Goal: Task Accomplishment & Management: Use online tool/utility

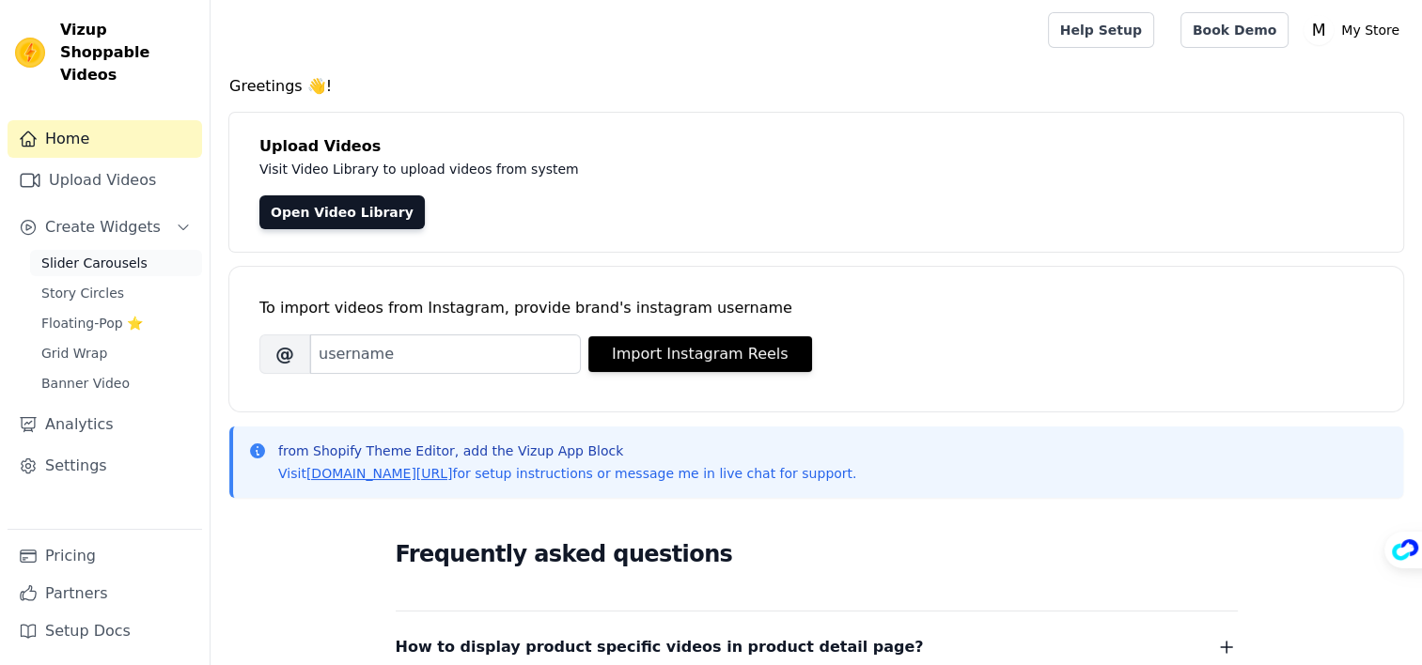
click at [134, 250] on link "Slider Carousels" at bounding box center [116, 263] width 172 height 26
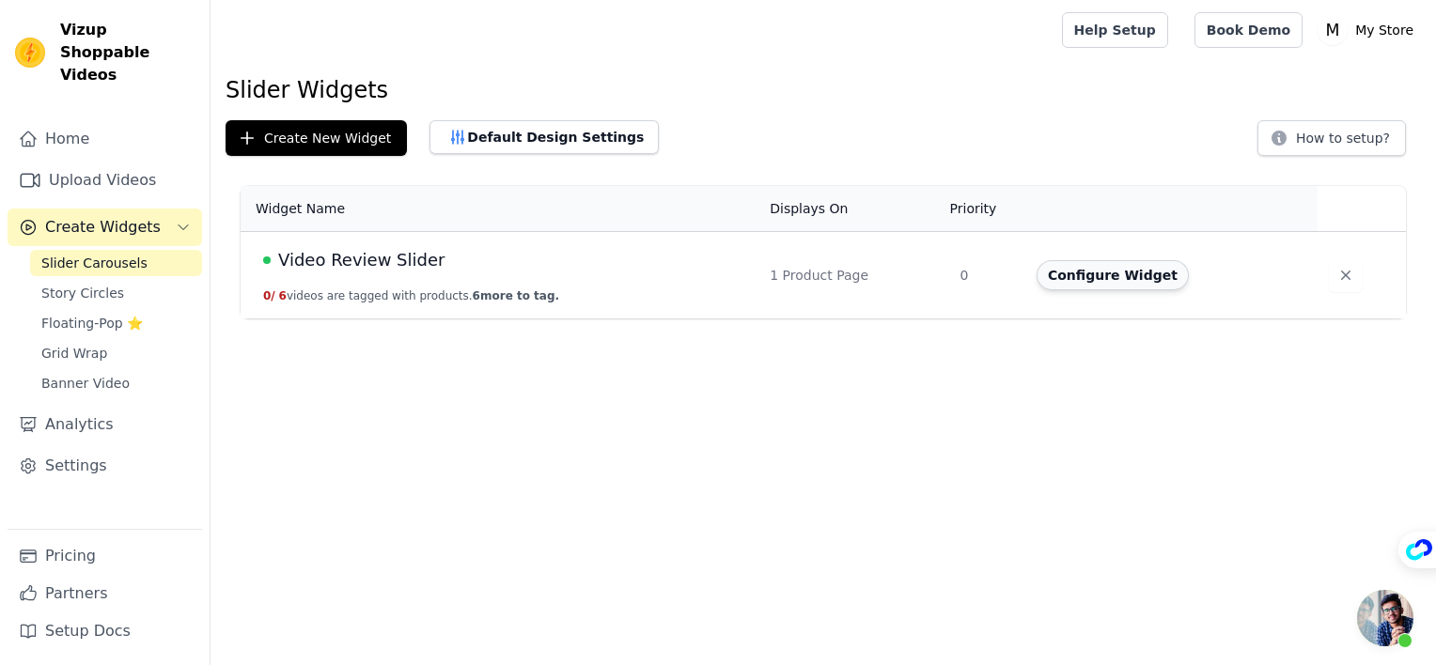
click at [1095, 277] on button "Configure Widget" at bounding box center [1113, 275] width 152 height 30
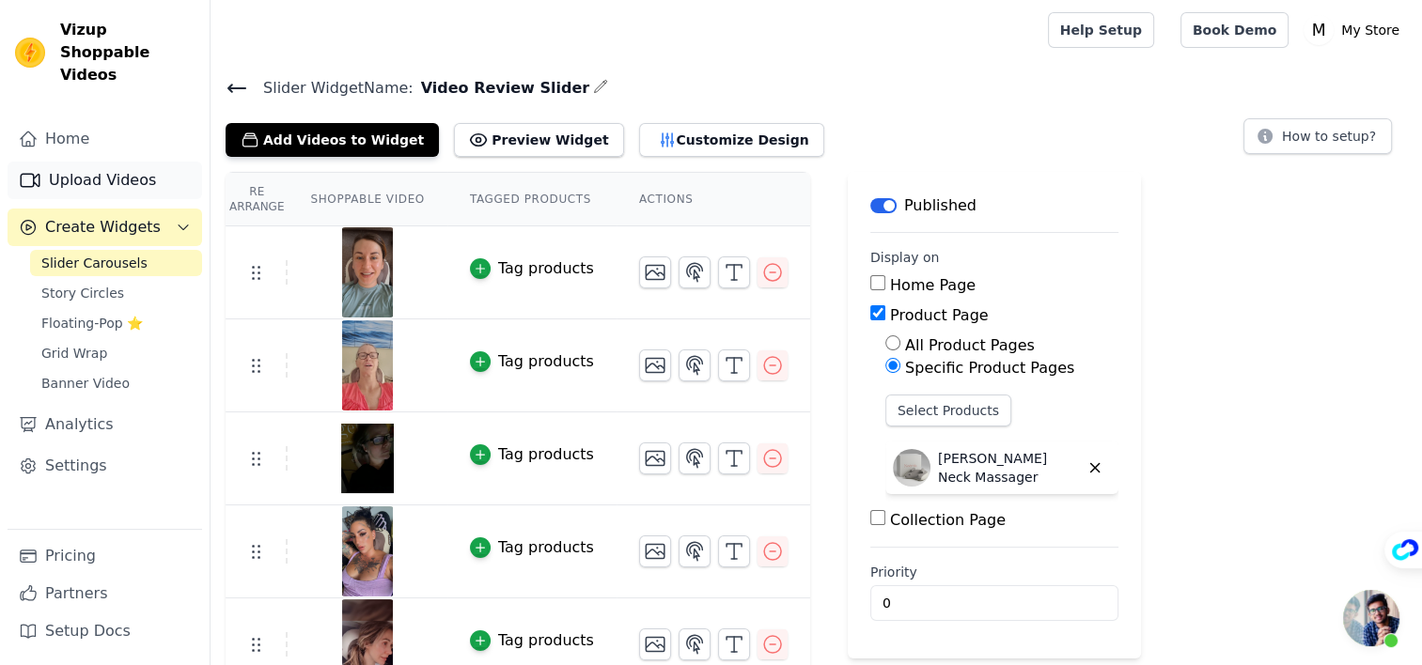
drag, startPoint x: 102, startPoint y: 162, endPoint x: 113, endPoint y: 164, distance: 10.5
click at [104, 163] on link "Upload Videos" at bounding box center [105, 181] width 195 height 38
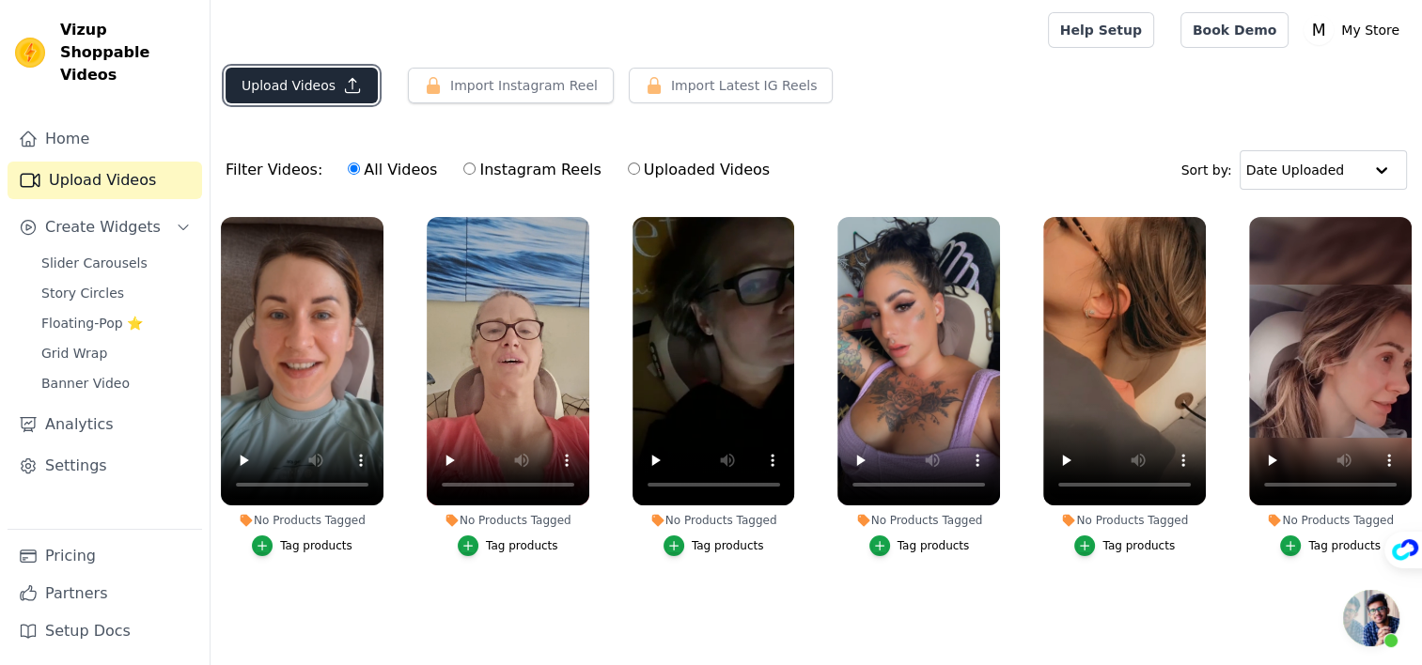
click at [301, 86] on button "Upload Videos" at bounding box center [302, 86] width 152 height 36
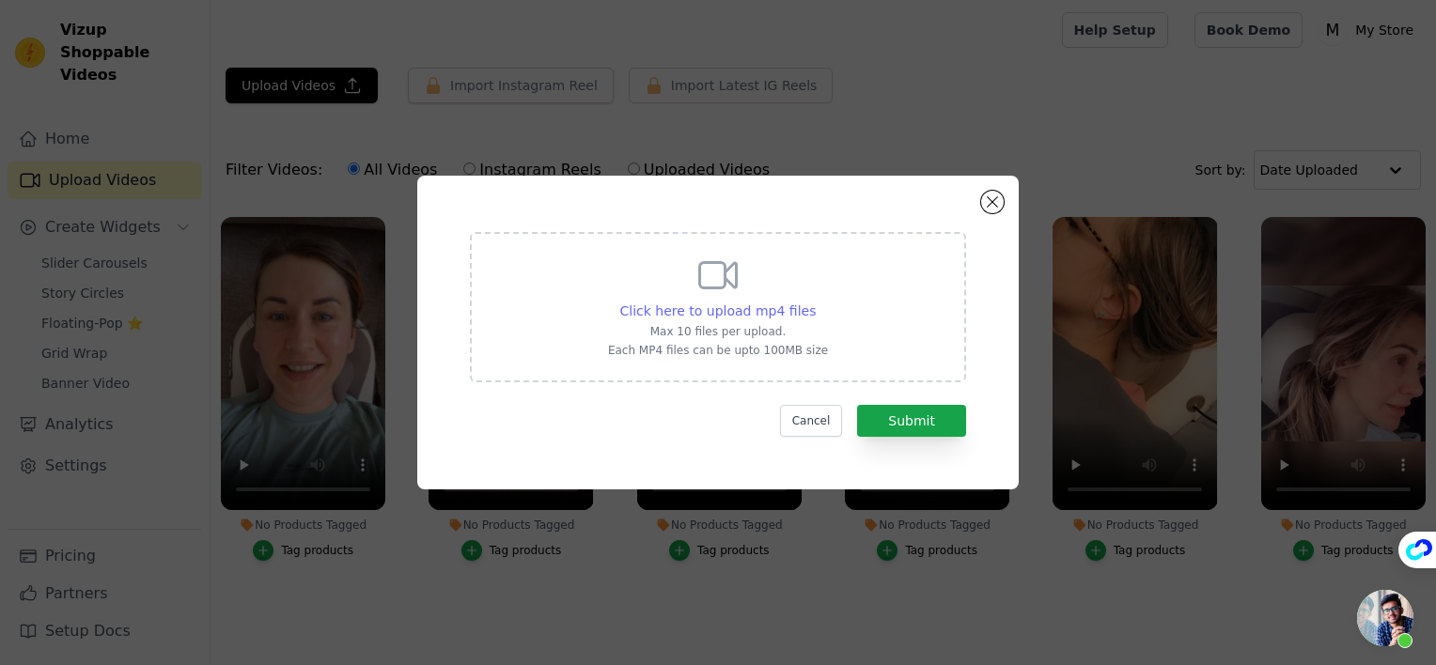
click at [724, 308] on span "Click here to upload mp4 files" at bounding box center [718, 311] width 196 height 15
click at [815, 302] on input "Click here to upload mp4 files Max 10 files per upload. Each MP4 files can be u…" at bounding box center [815, 301] width 1 height 1
type input "C:\fakepath\HiZoo - Pillow Neck Shoulder Massager (4).mp4"
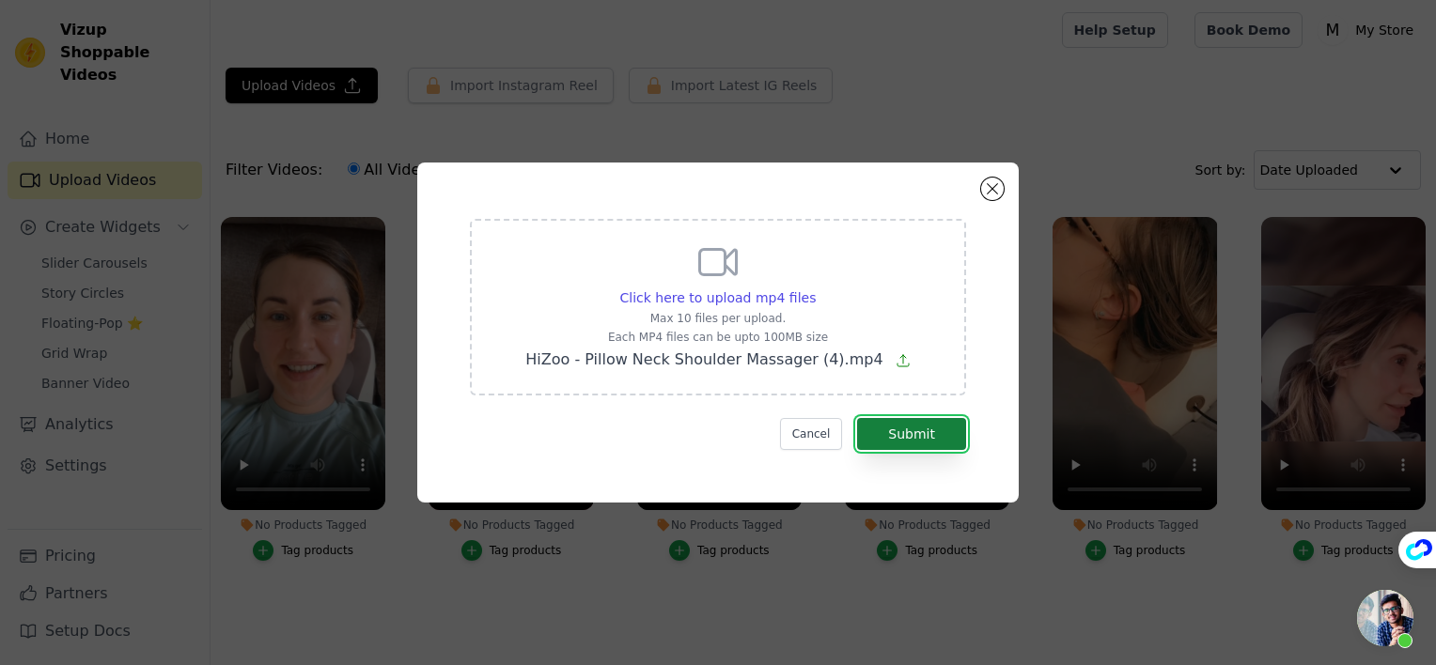
click at [923, 435] on button "Submit" at bounding box center [911, 434] width 109 height 32
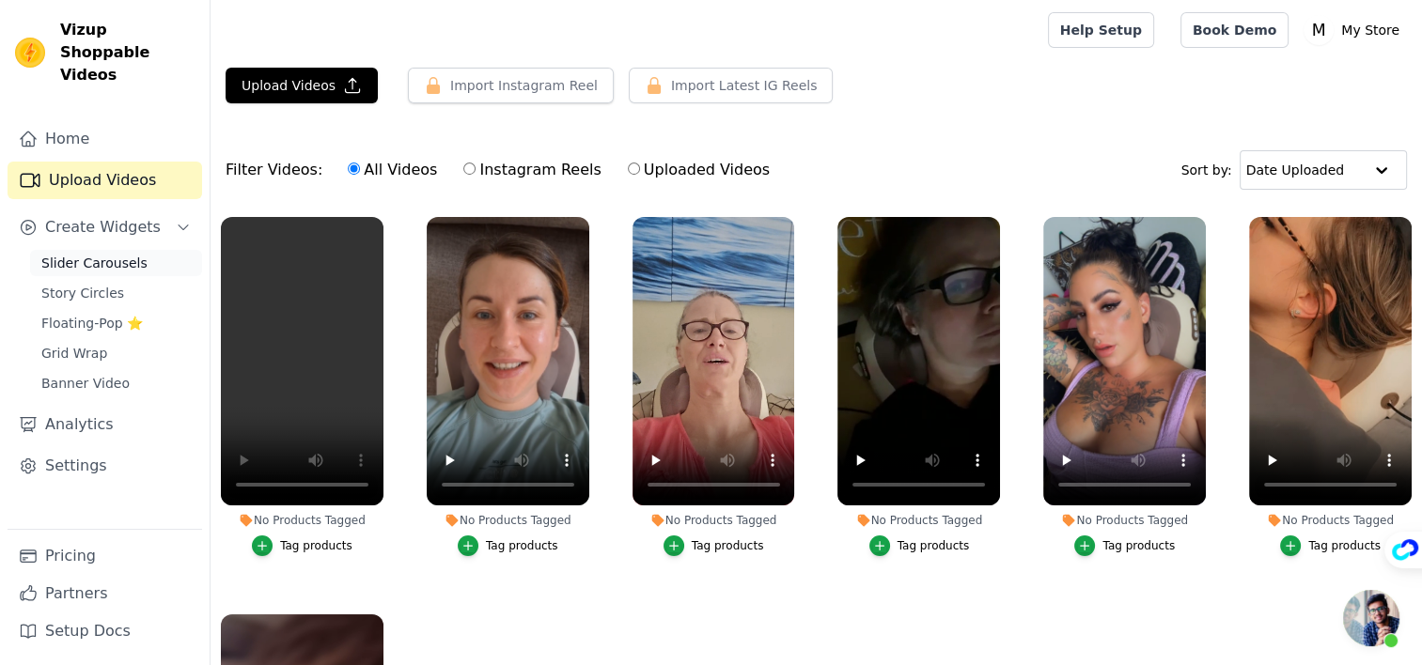
click at [118, 254] on span "Slider Carousels" at bounding box center [94, 263] width 106 height 19
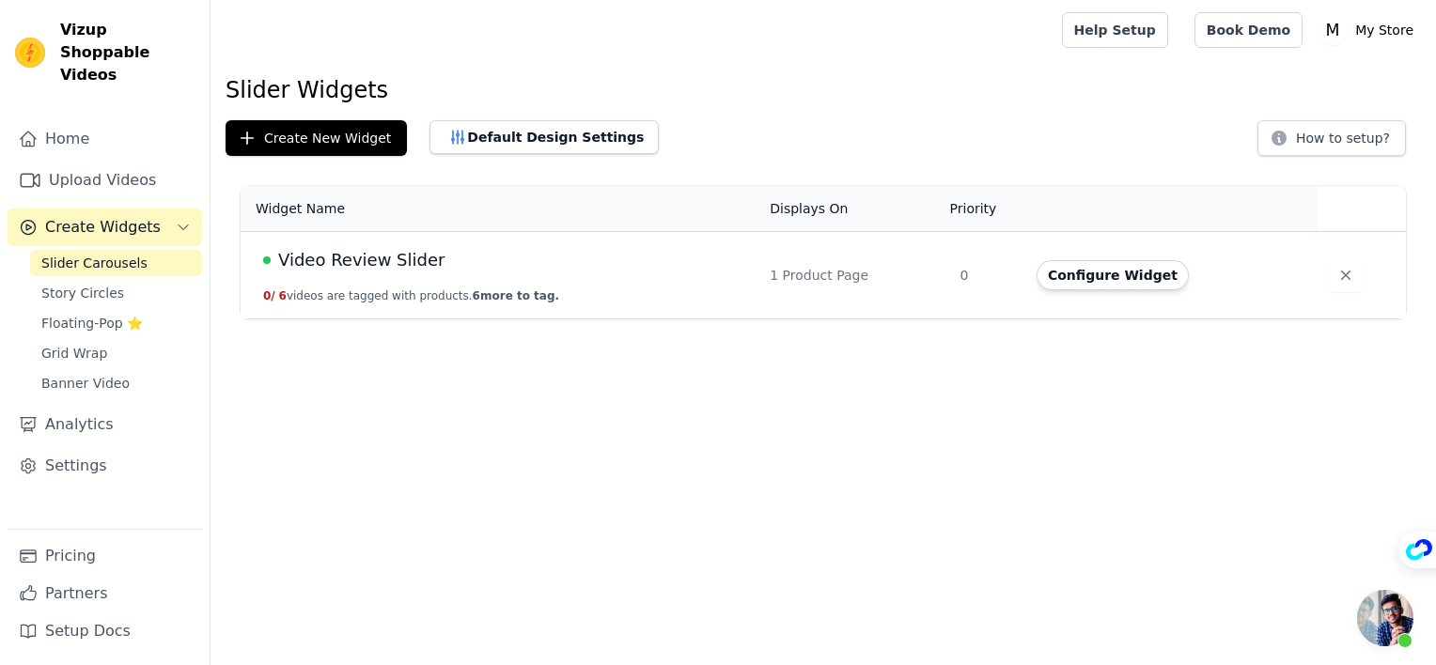
click at [1119, 276] on button "Configure Widget" at bounding box center [1113, 275] width 152 height 30
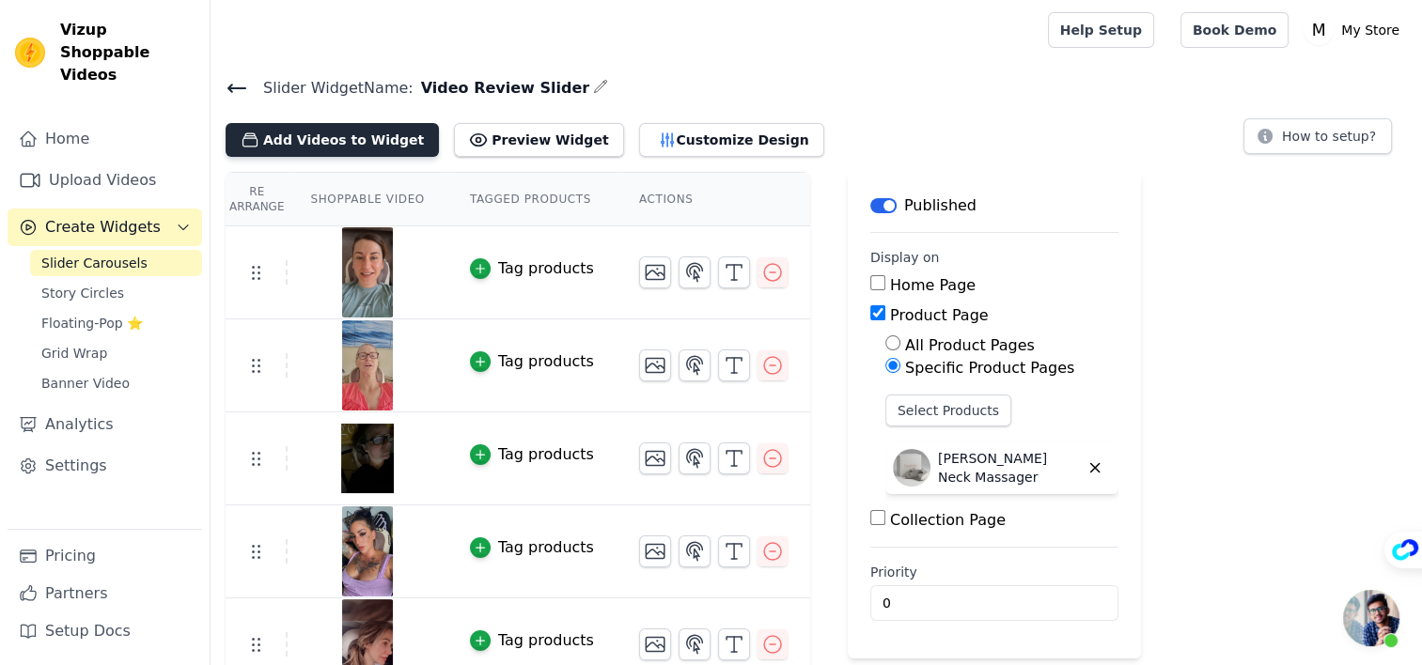
click at [353, 136] on button "Add Videos to Widget" at bounding box center [332, 140] width 213 height 34
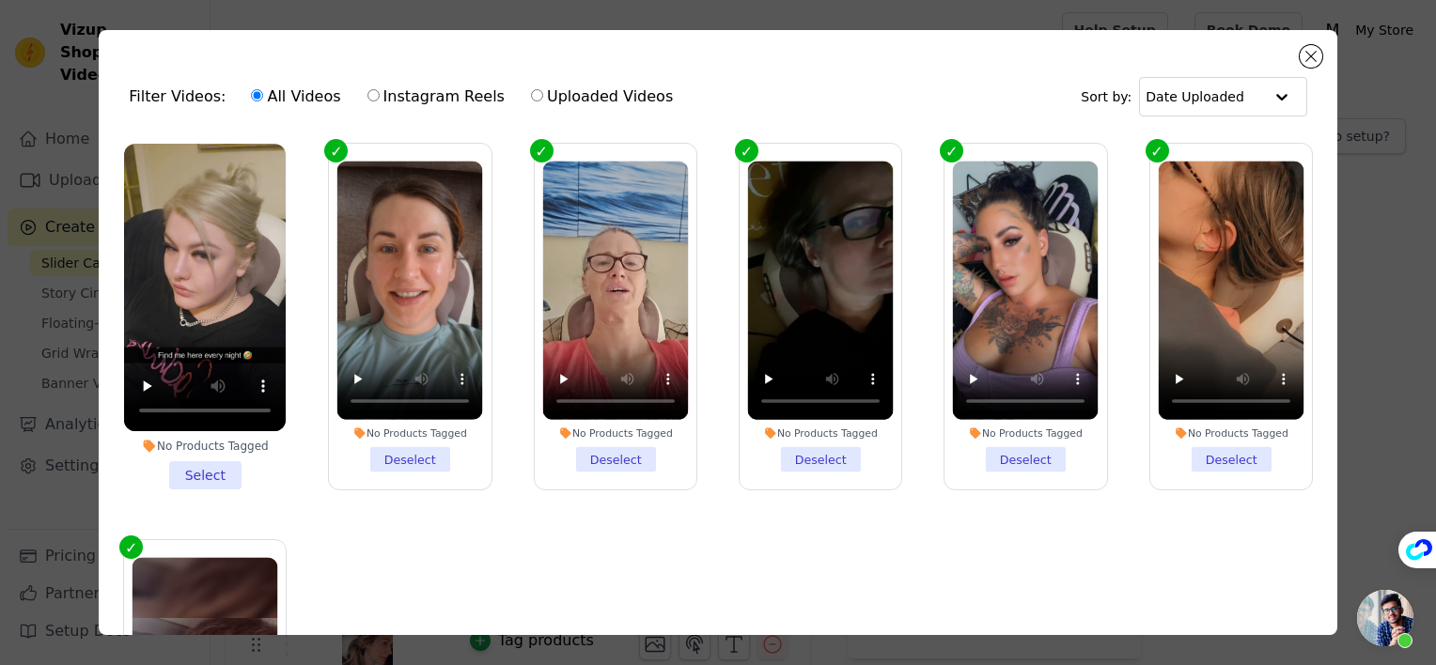
click at [213, 462] on li "No Products Tagged Select" at bounding box center [205, 317] width 162 height 346
click at [0, 0] on input "No Products Tagged Select" at bounding box center [0, 0] width 0 height 0
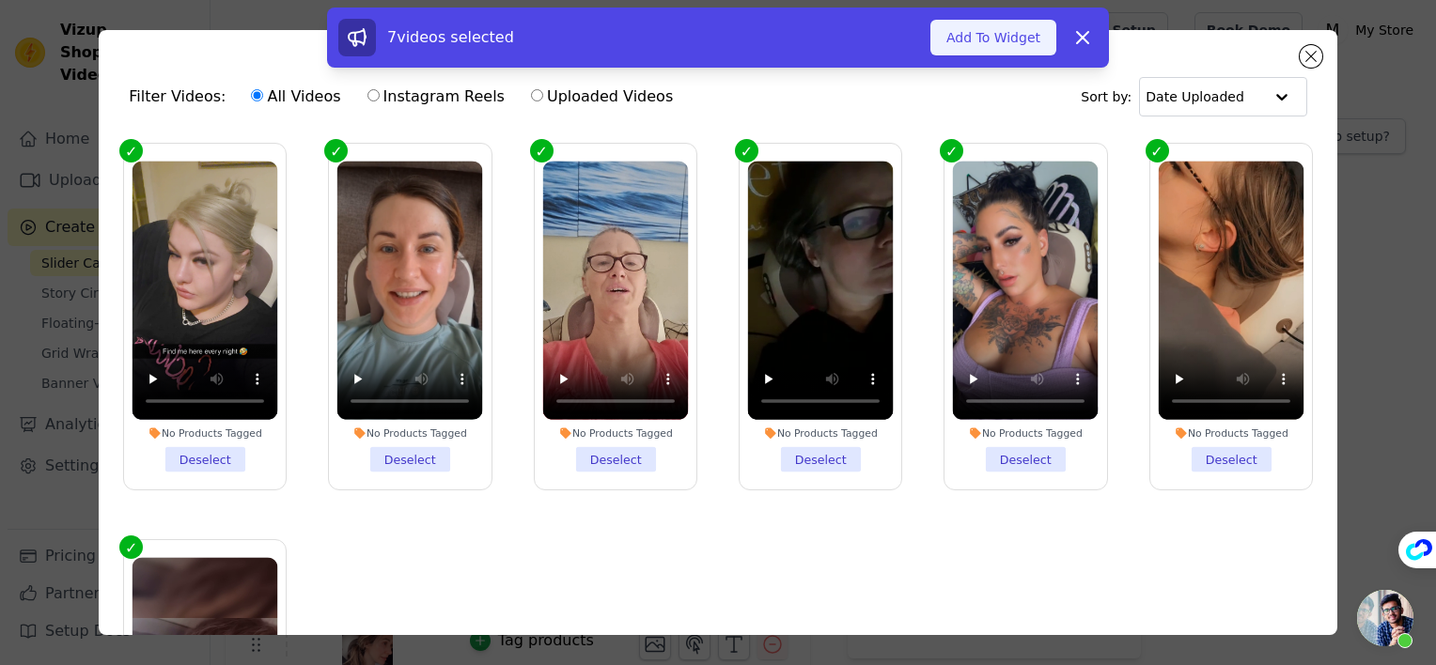
click at [996, 33] on button "Add To Widget" at bounding box center [993, 38] width 126 height 36
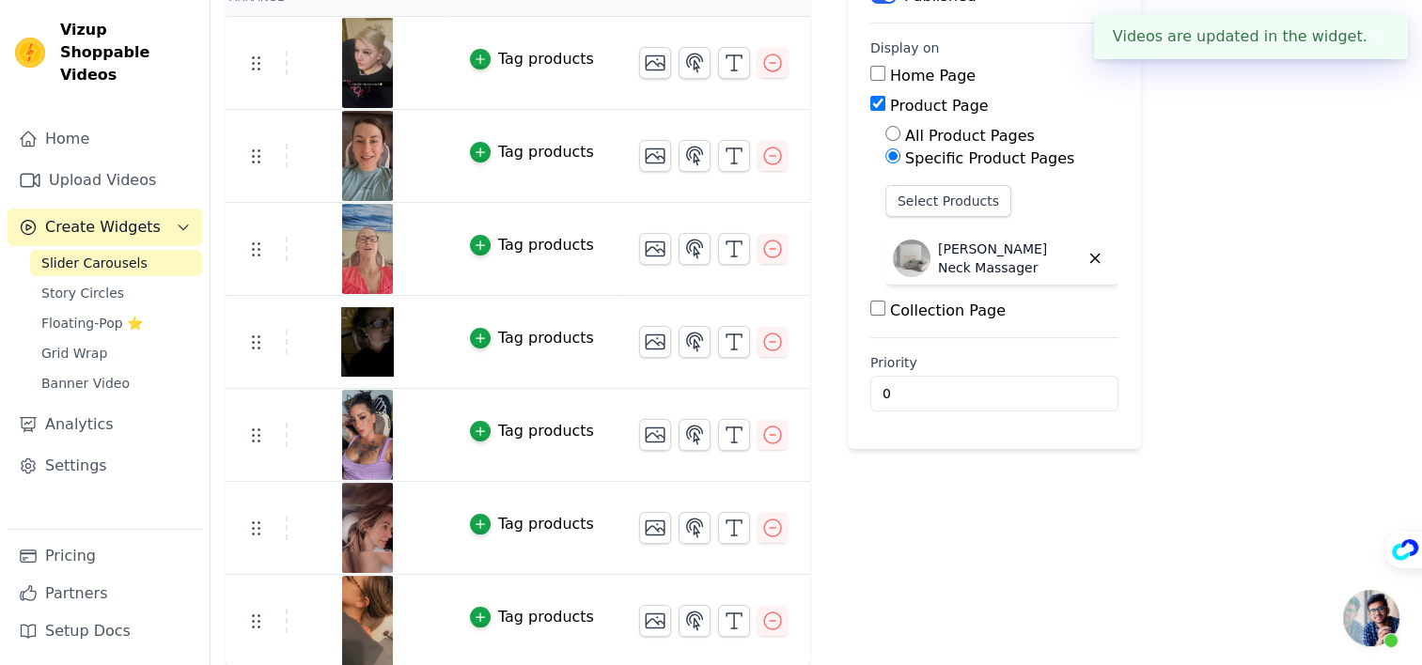
scroll to position [210, 0]
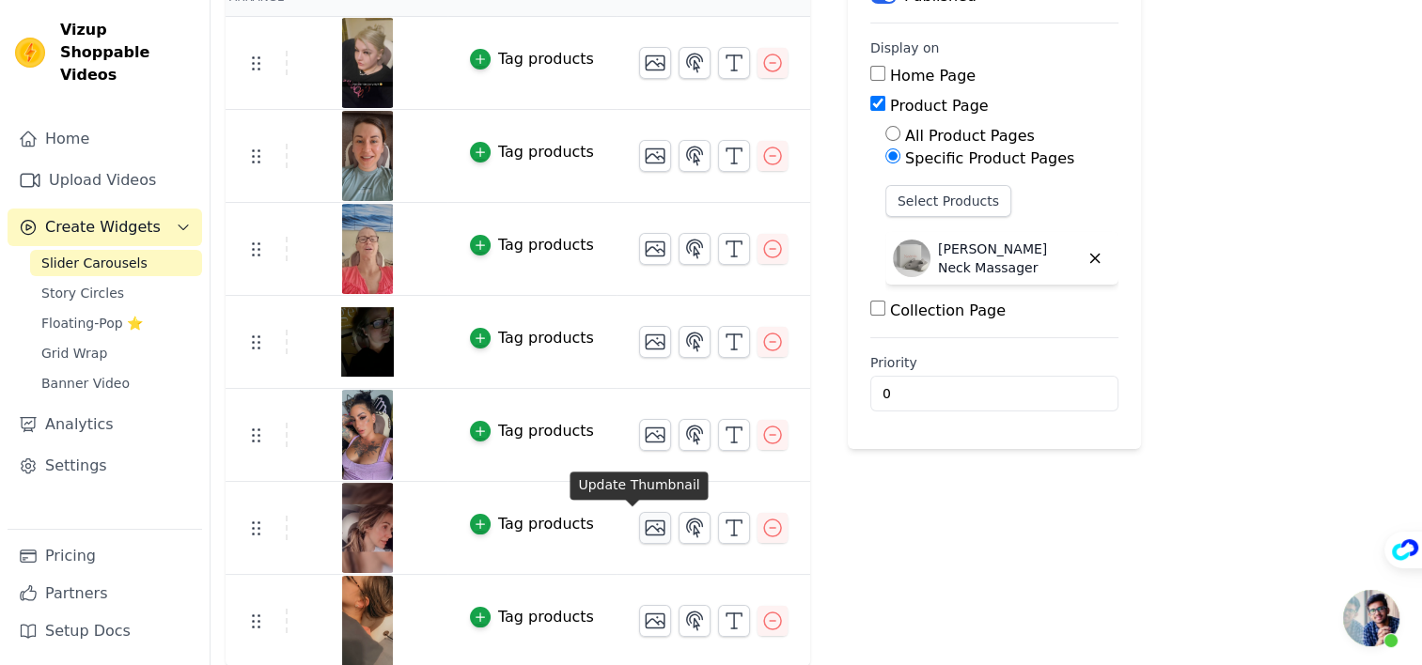
drag, startPoint x: 1060, startPoint y: 263, endPoint x: 632, endPoint y: 511, distance: 494.4
click at [632, 511] on div "Re Arrange Shoppable Video Tagged Products Actions Tag products Tag products Ta…" at bounding box center [816, 315] width 1211 height 706
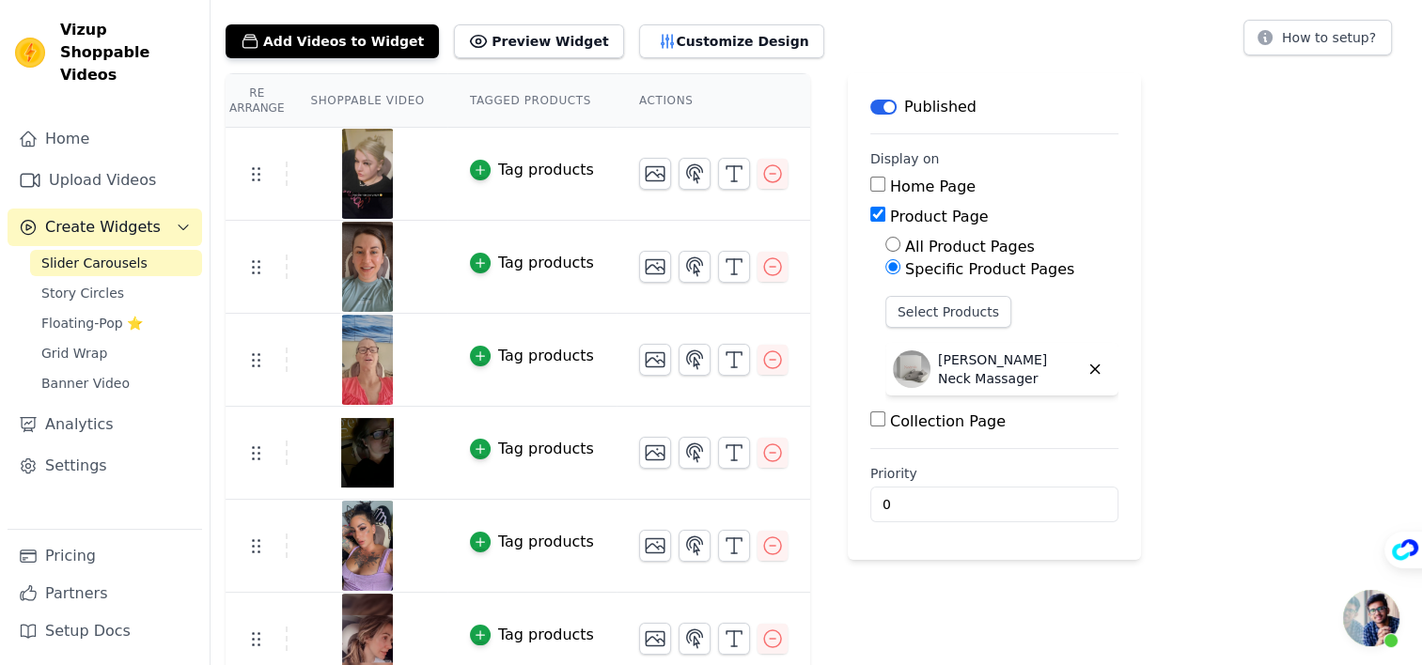
scroll to position [0, 0]
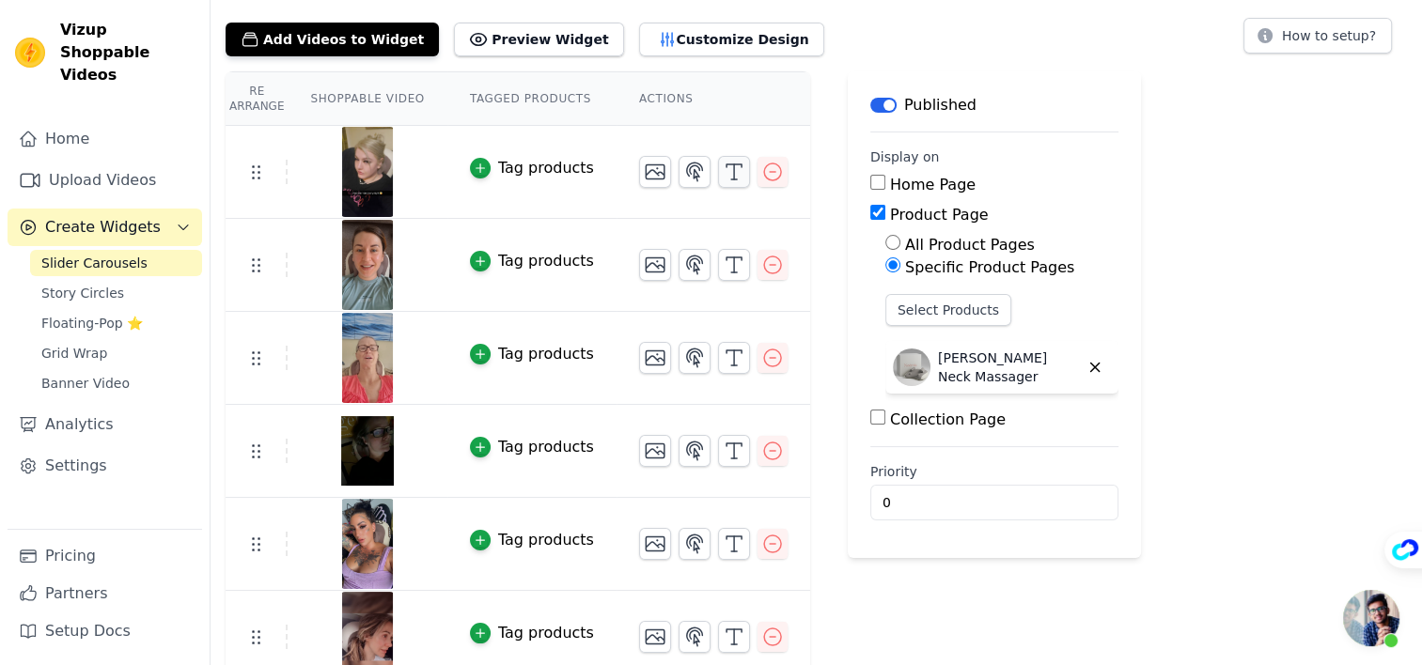
scroll to position [101, 0]
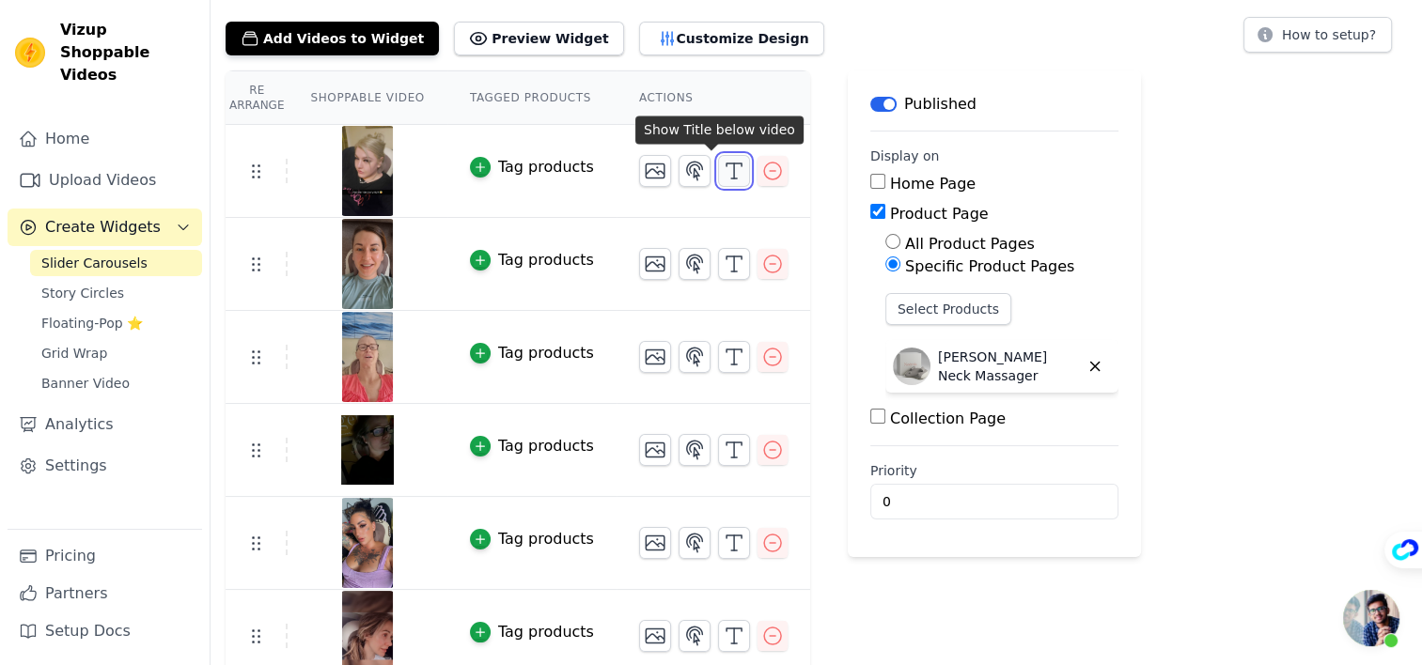
click at [723, 160] on icon "button" at bounding box center [734, 171] width 23 height 23
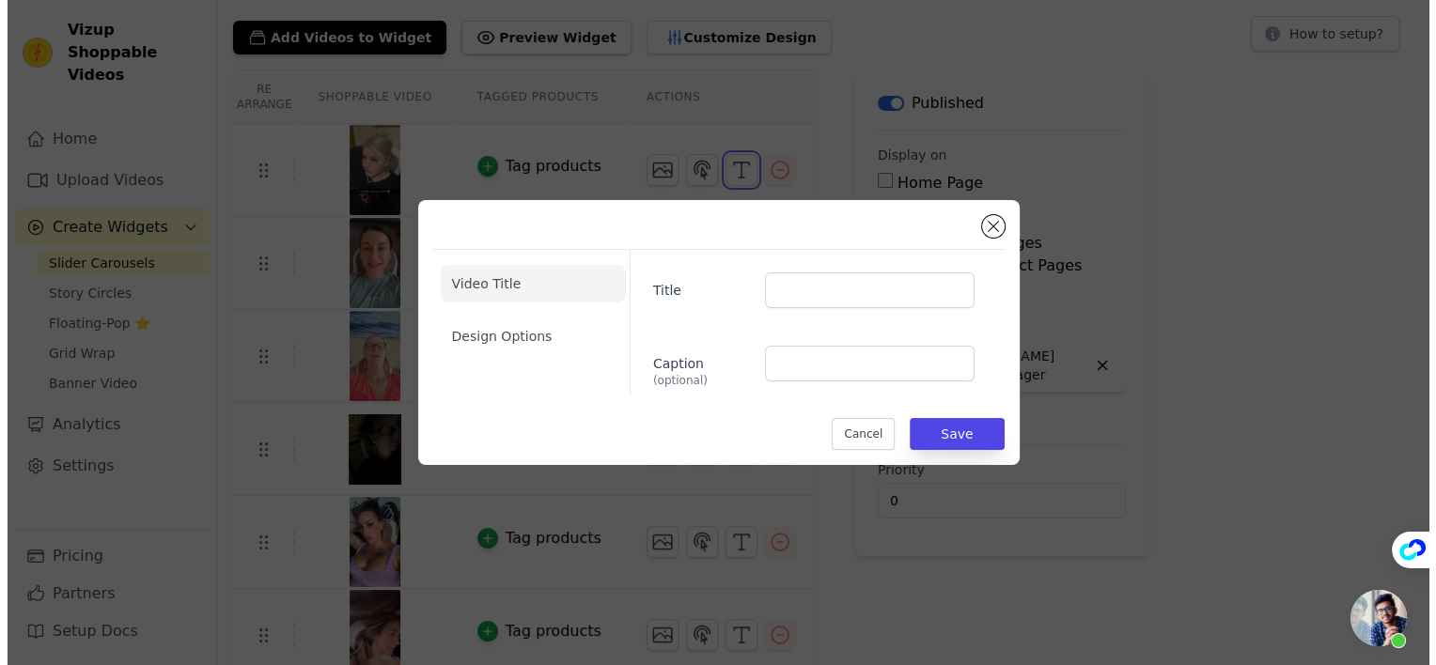
scroll to position [0, 0]
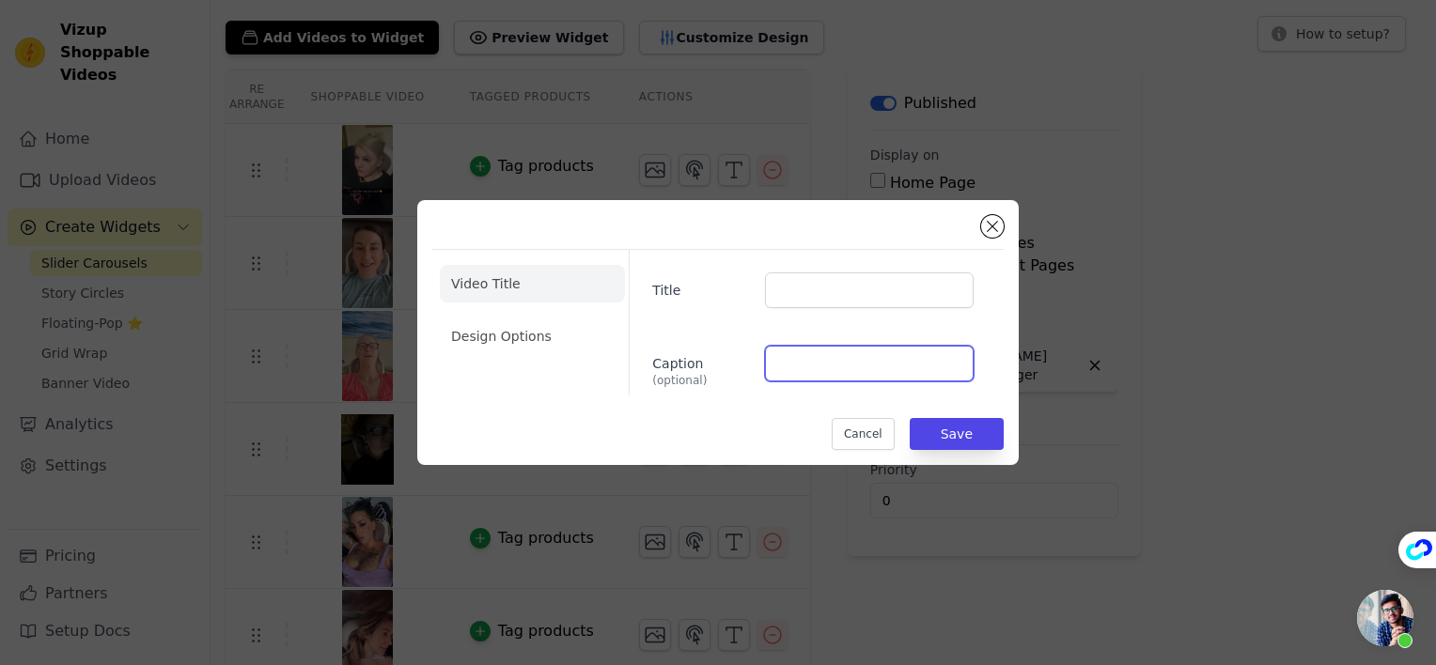
click at [847, 362] on input "Caption (optional)" at bounding box center [869, 364] width 209 height 36
paste input "I've been suffering with severe neck pain lately, this has 100% solved it and I…"
type input "I've been suffering with severe neck pain lately, this has 100% solved it and I…"
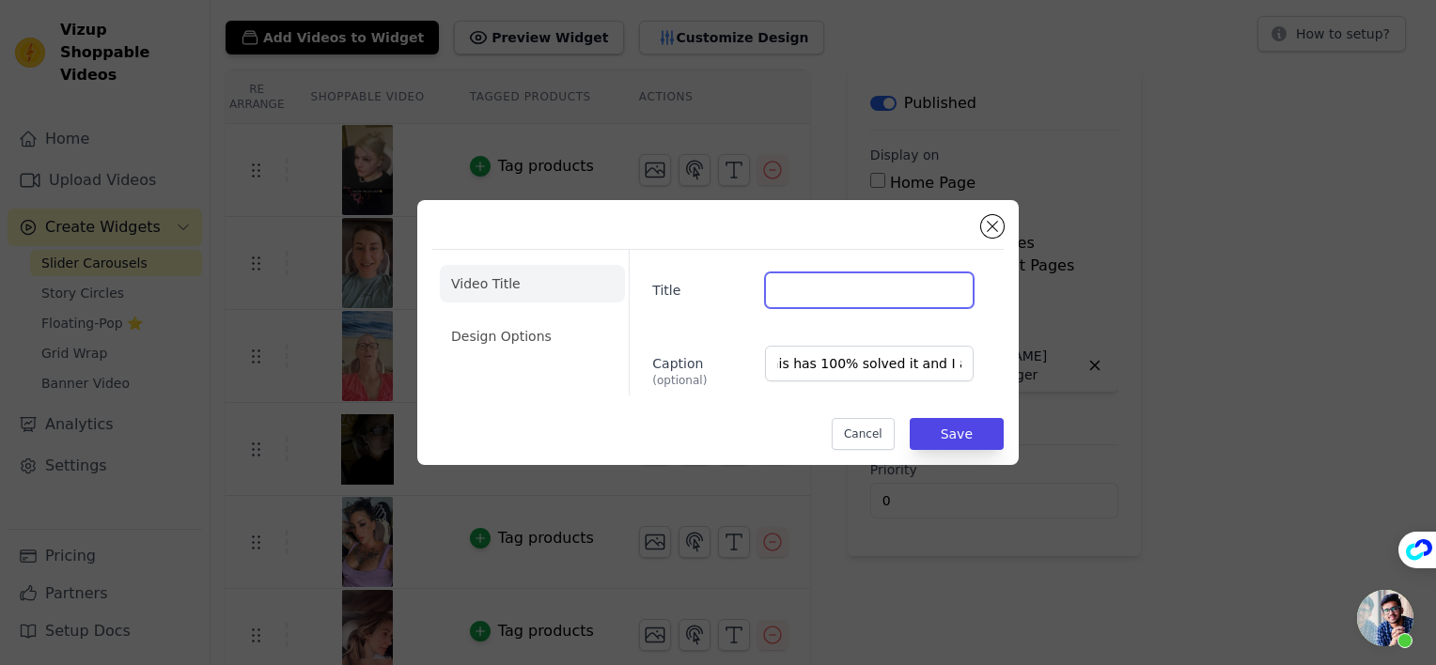
click at [835, 293] on input "Title" at bounding box center [869, 291] width 209 height 36
type input "Caitlin M."
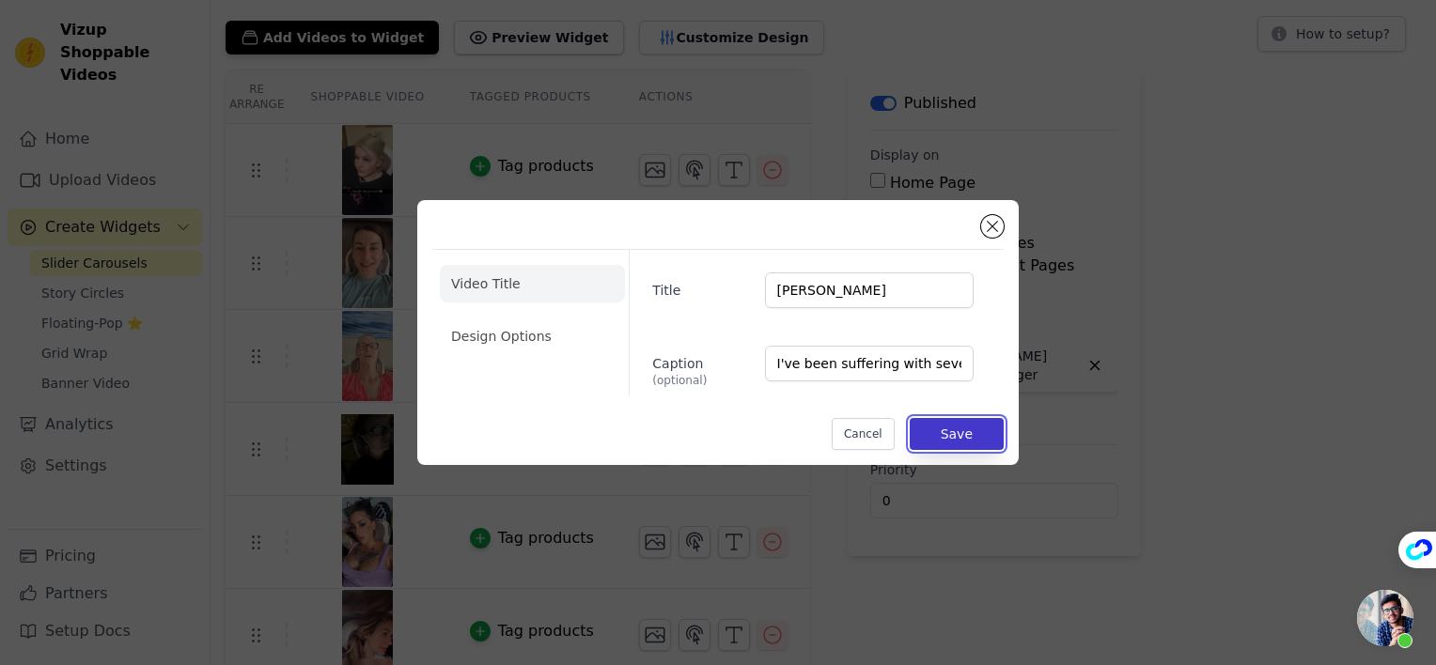
click at [950, 429] on button "Save" at bounding box center [957, 434] width 94 height 32
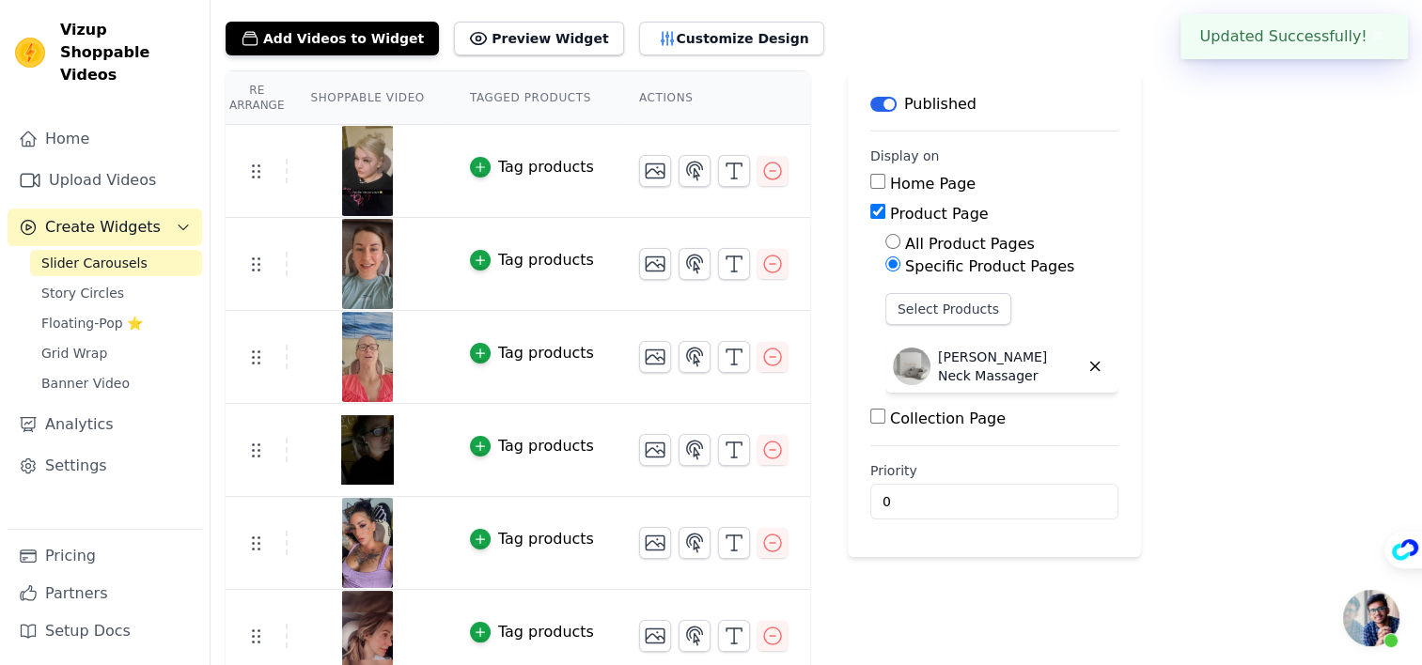
scroll to position [210, 0]
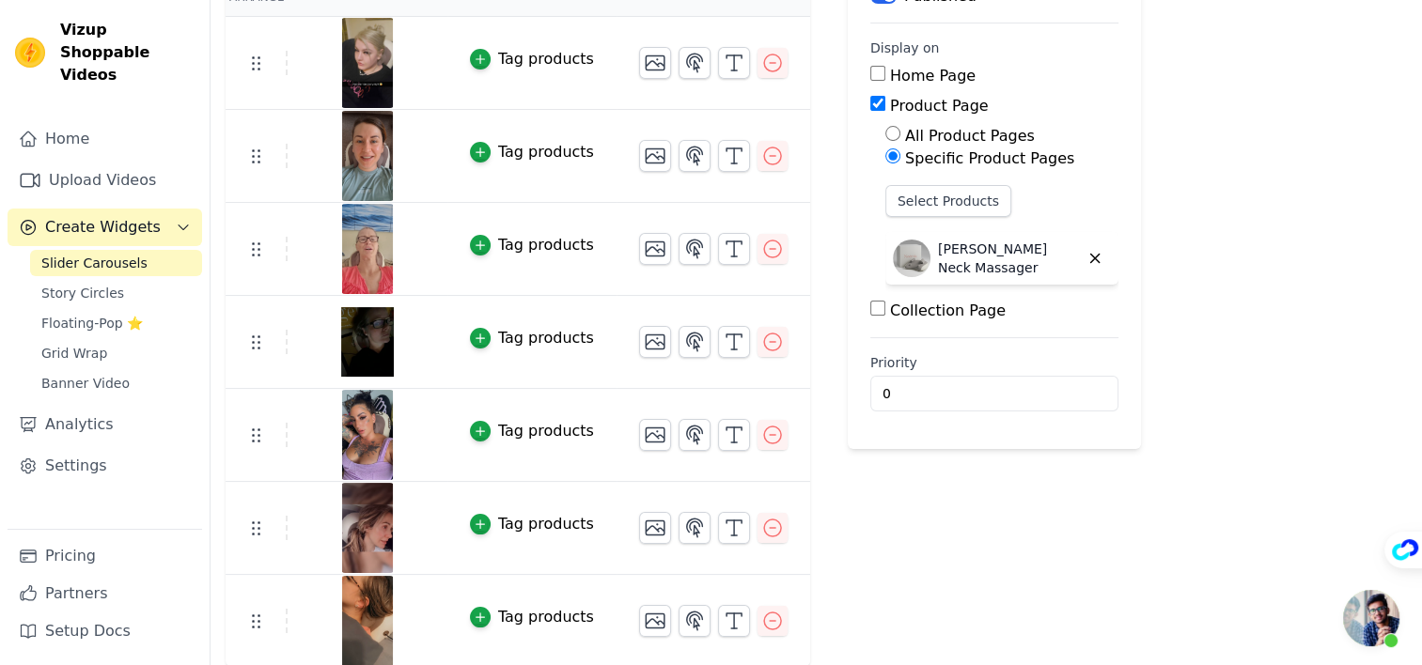
click at [454, 445] on td "Tag products" at bounding box center [531, 435] width 169 height 93
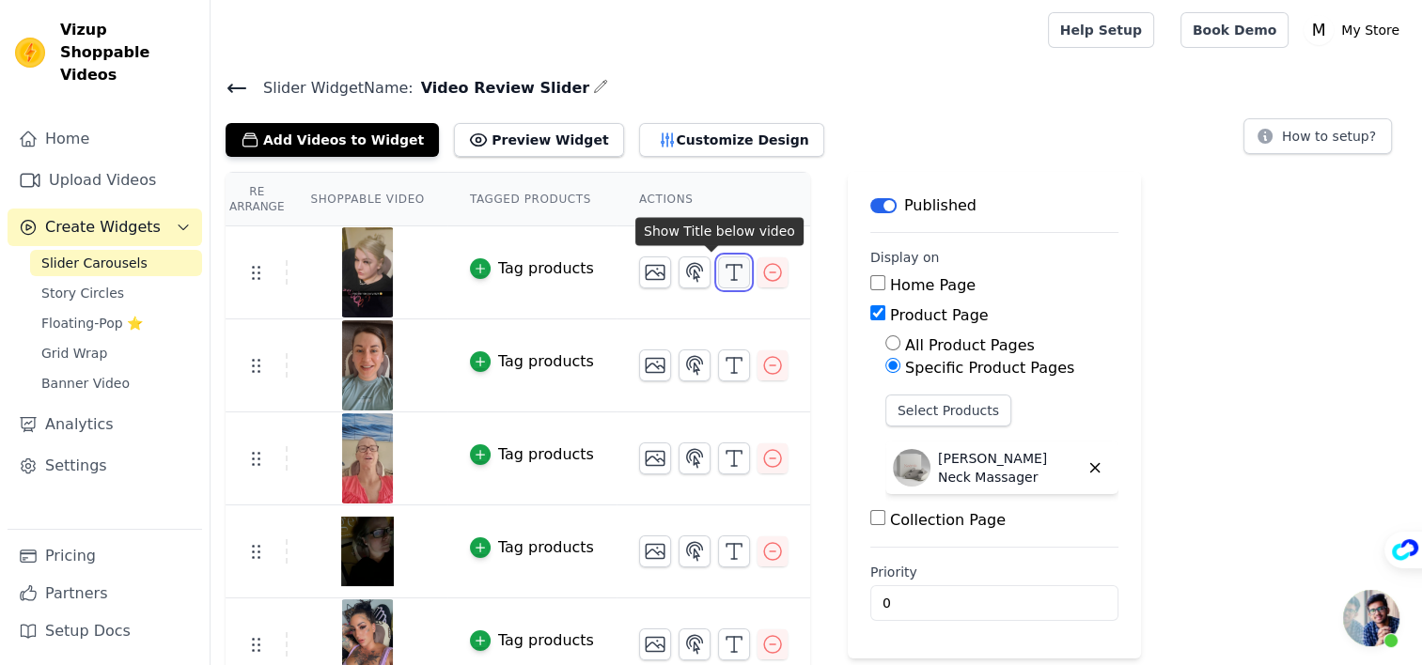
click at [723, 267] on icon "button" at bounding box center [734, 272] width 23 height 23
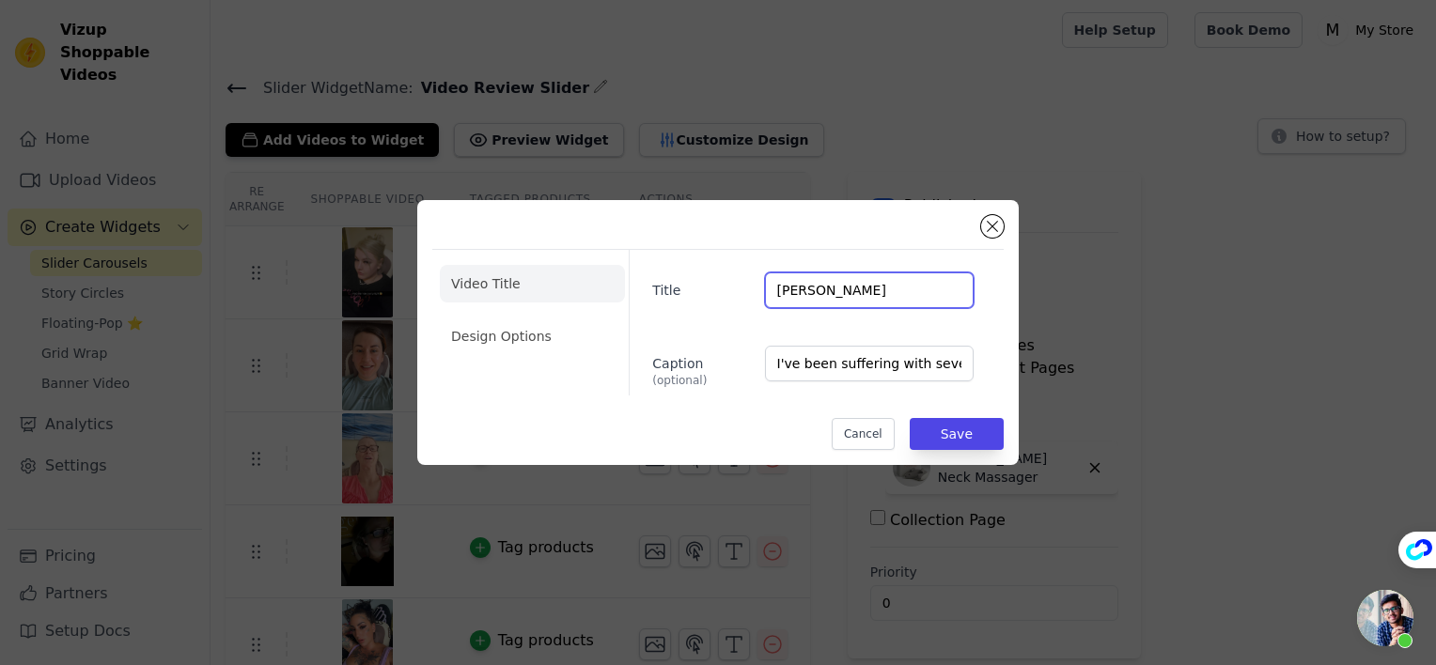
click at [833, 291] on input "Caitlin M." at bounding box center [869, 291] width 209 height 36
type input "Caitlin M."
click at [998, 226] on button "Close modal" at bounding box center [992, 226] width 23 height 23
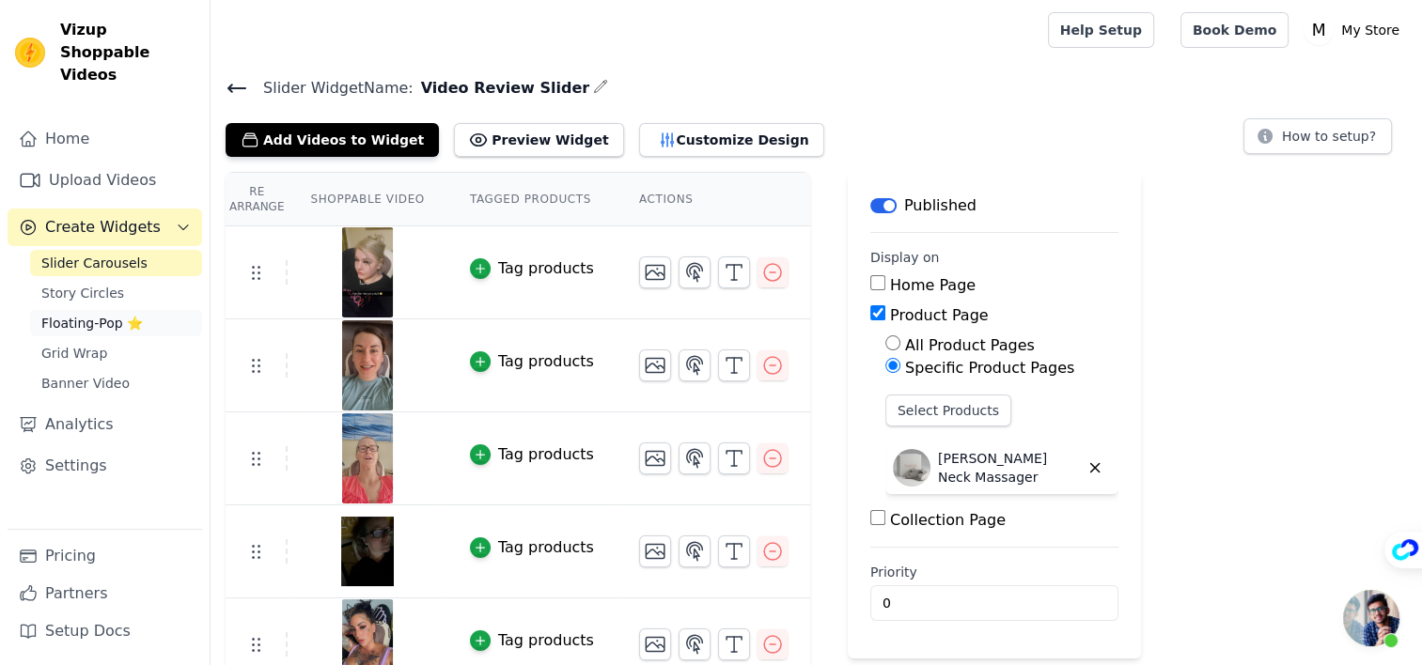
click at [112, 314] on span "Floating-Pop ⭐" at bounding box center [91, 323] width 101 height 19
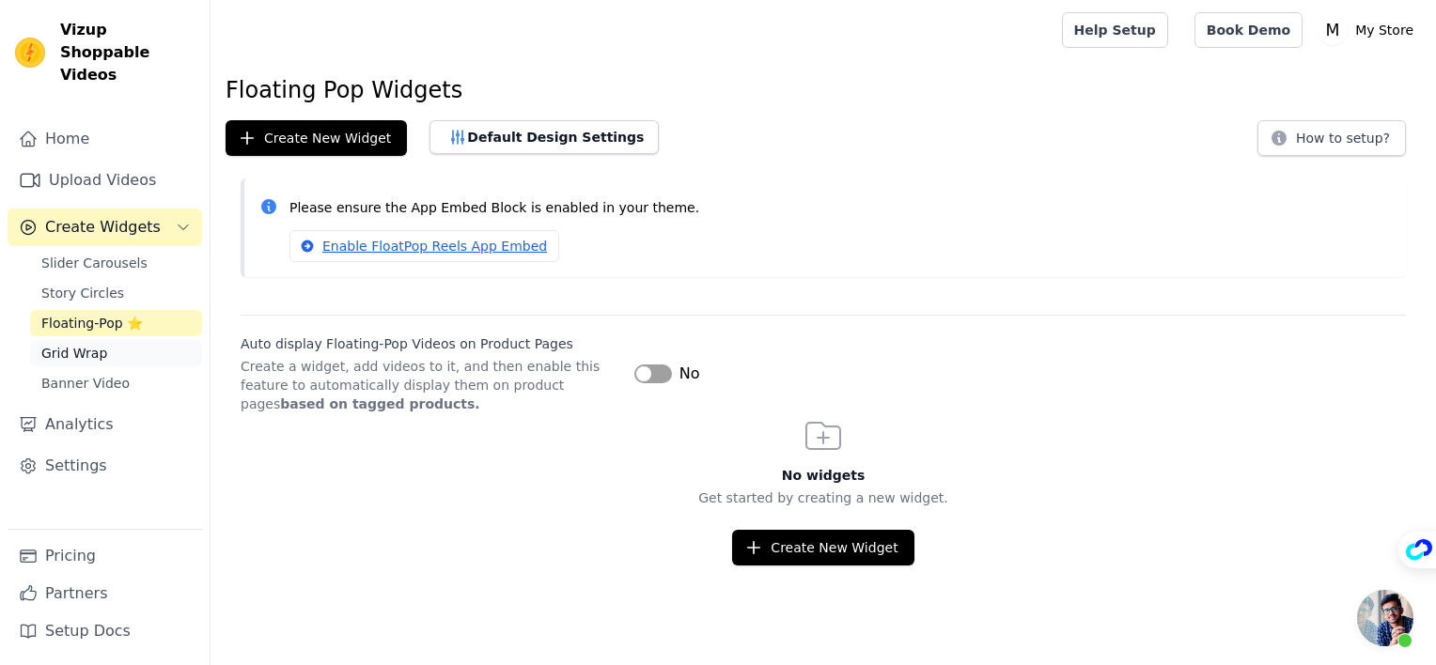
click at [164, 340] on link "Grid Wrap" at bounding box center [116, 353] width 172 height 26
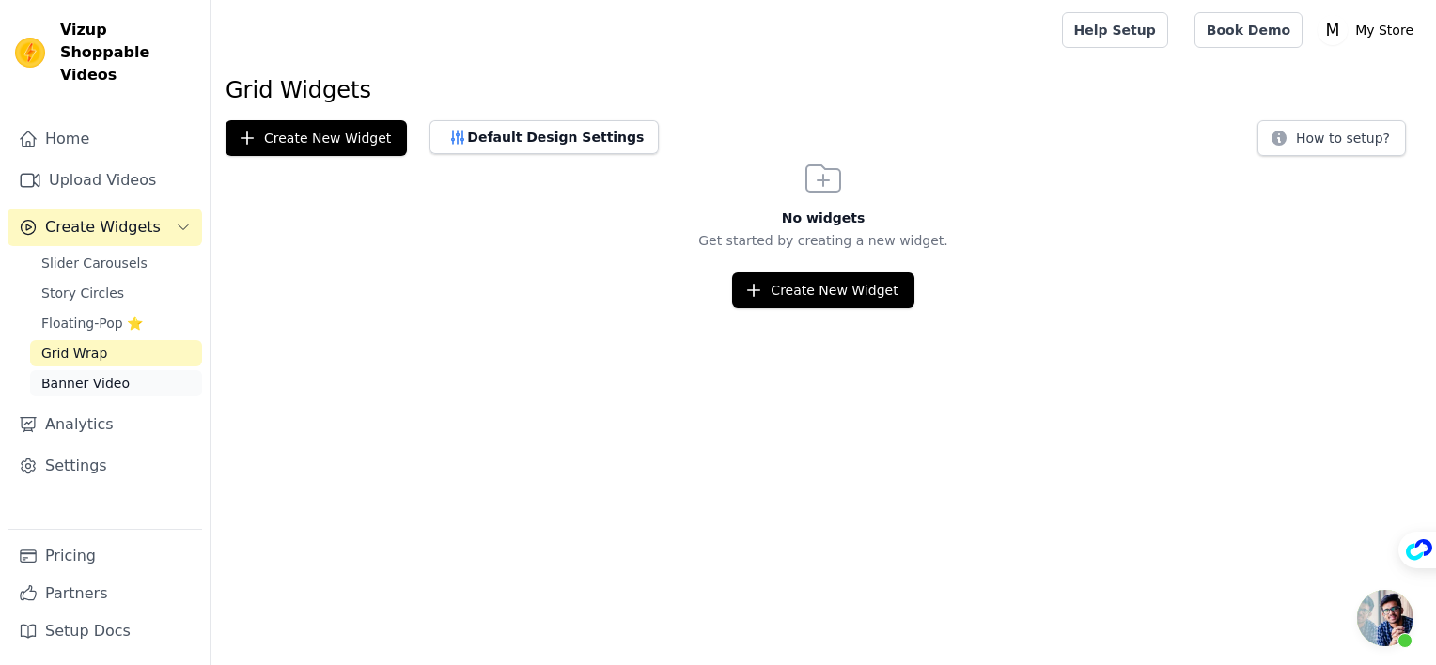
click at [158, 370] on link "Banner Video" at bounding box center [116, 383] width 172 height 26
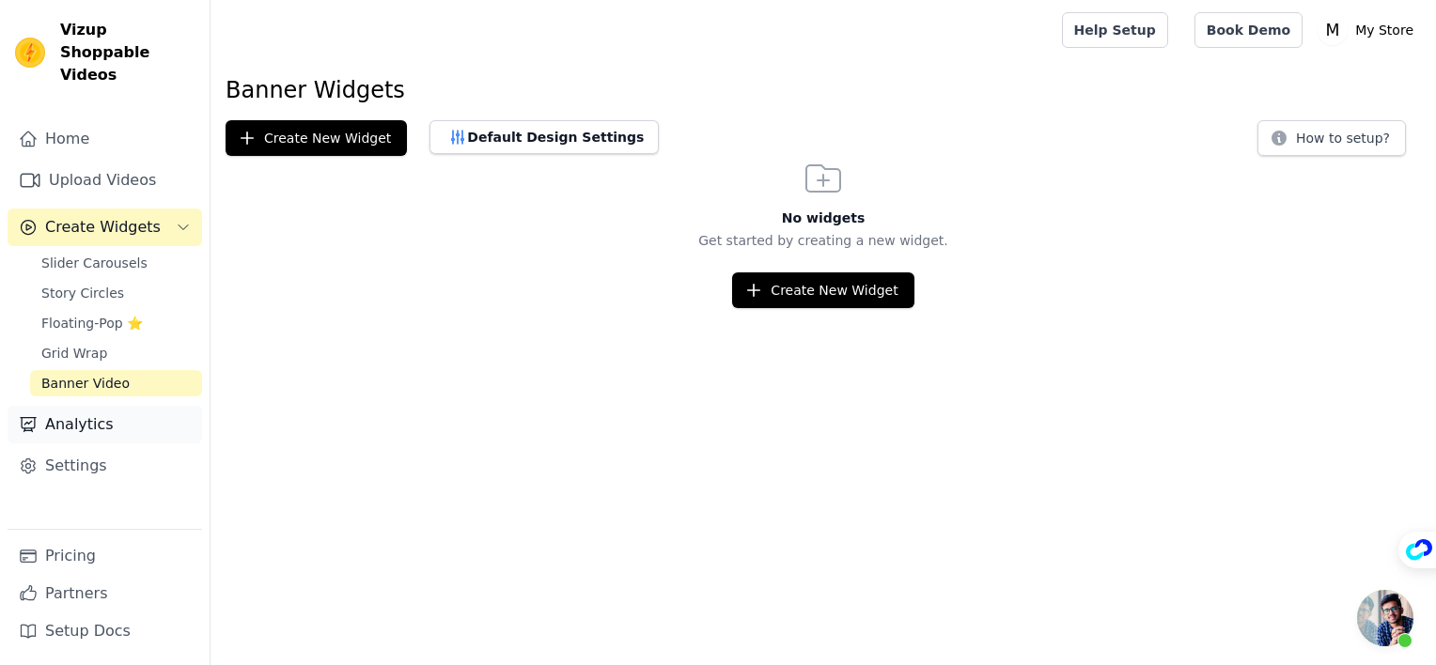
click at [124, 406] on link "Analytics" at bounding box center [105, 425] width 195 height 38
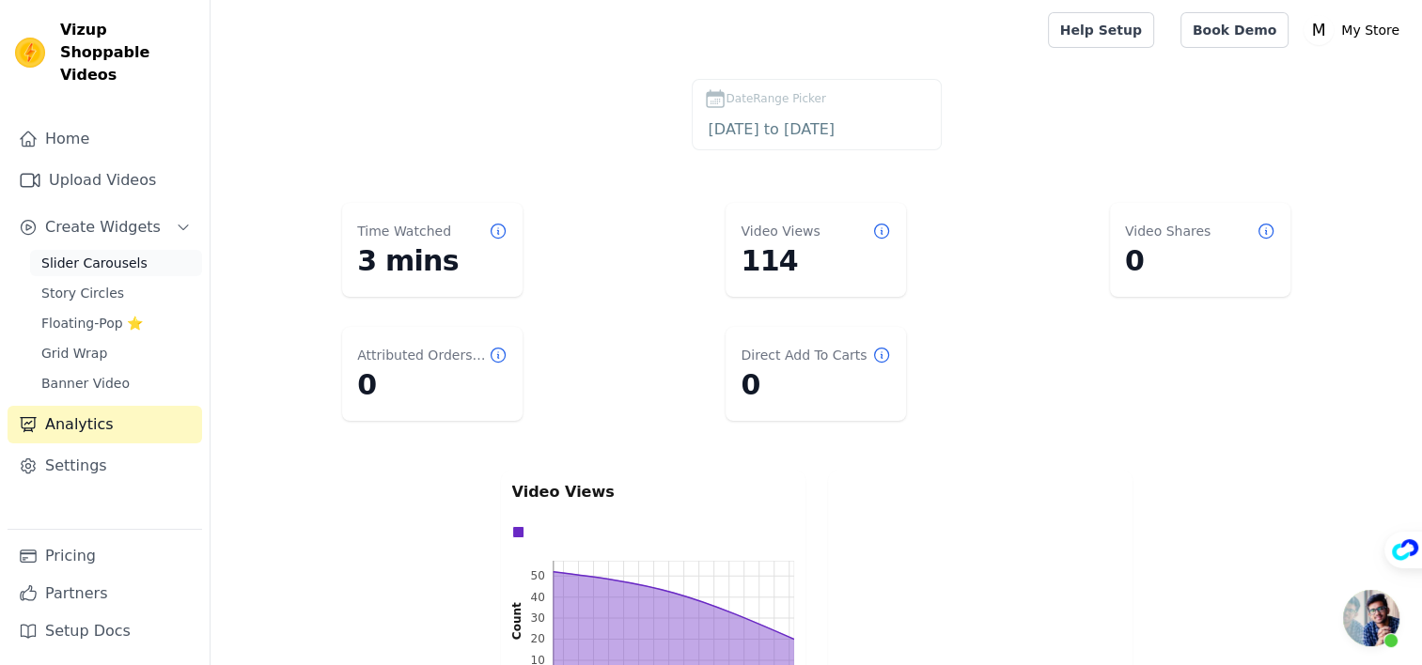
click at [101, 250] on link "Slider Carousels" at bounding box center [116, 263] width 172 height 26
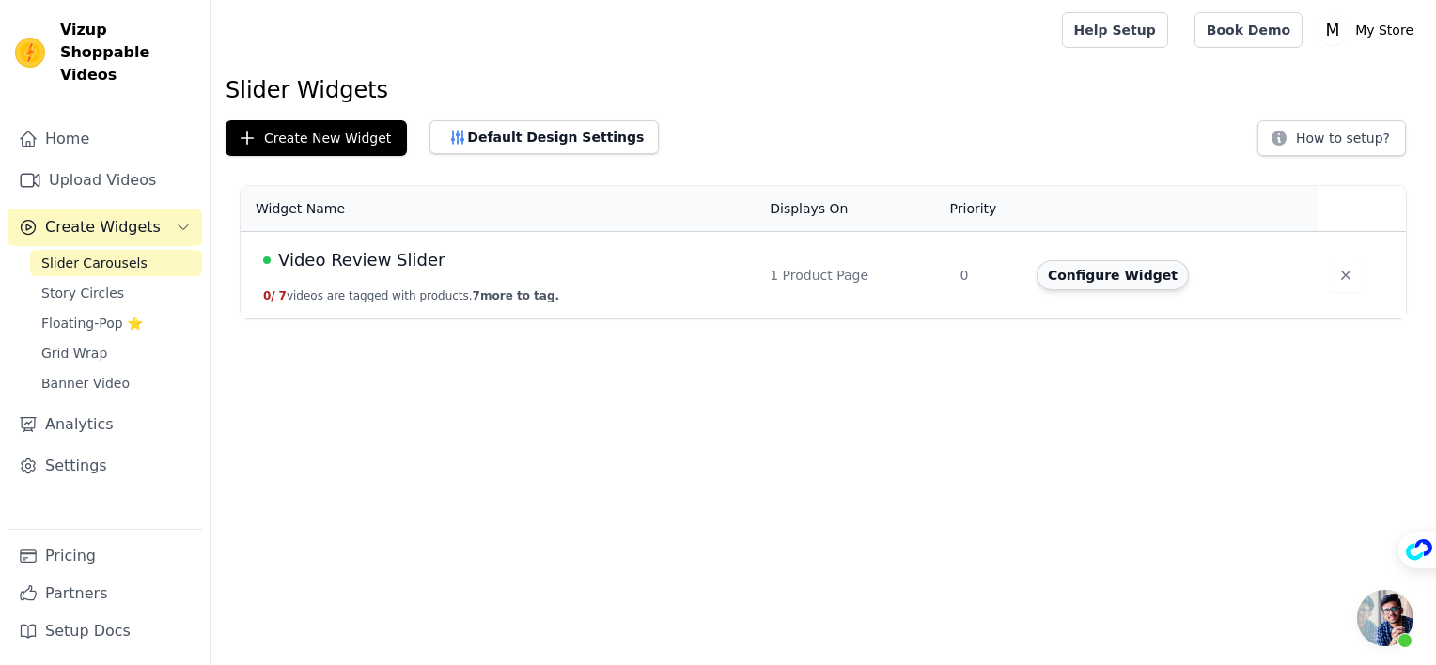
click at [1112, 286] on button "Configure Widget" at bounding box center [1113, 275] width 152 height 30
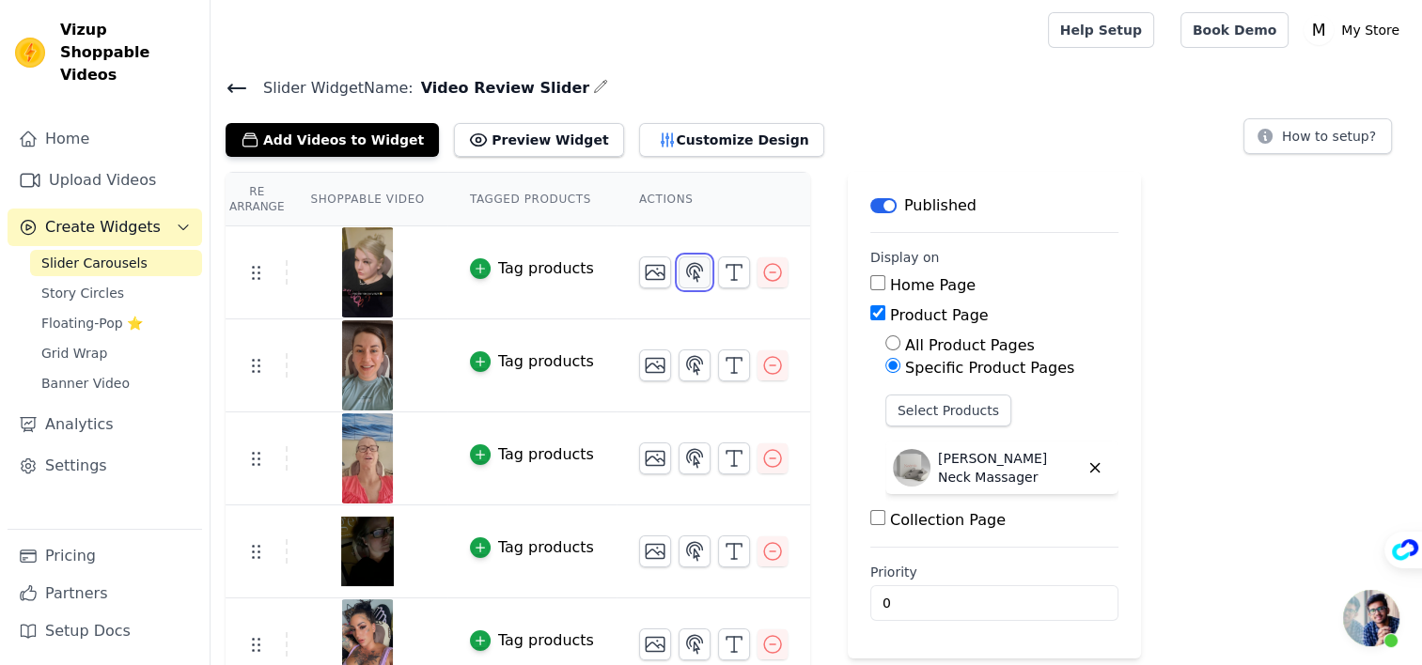
click at [687, 273] on icon "button" at bounding box center [695, 272] width 16 height 18
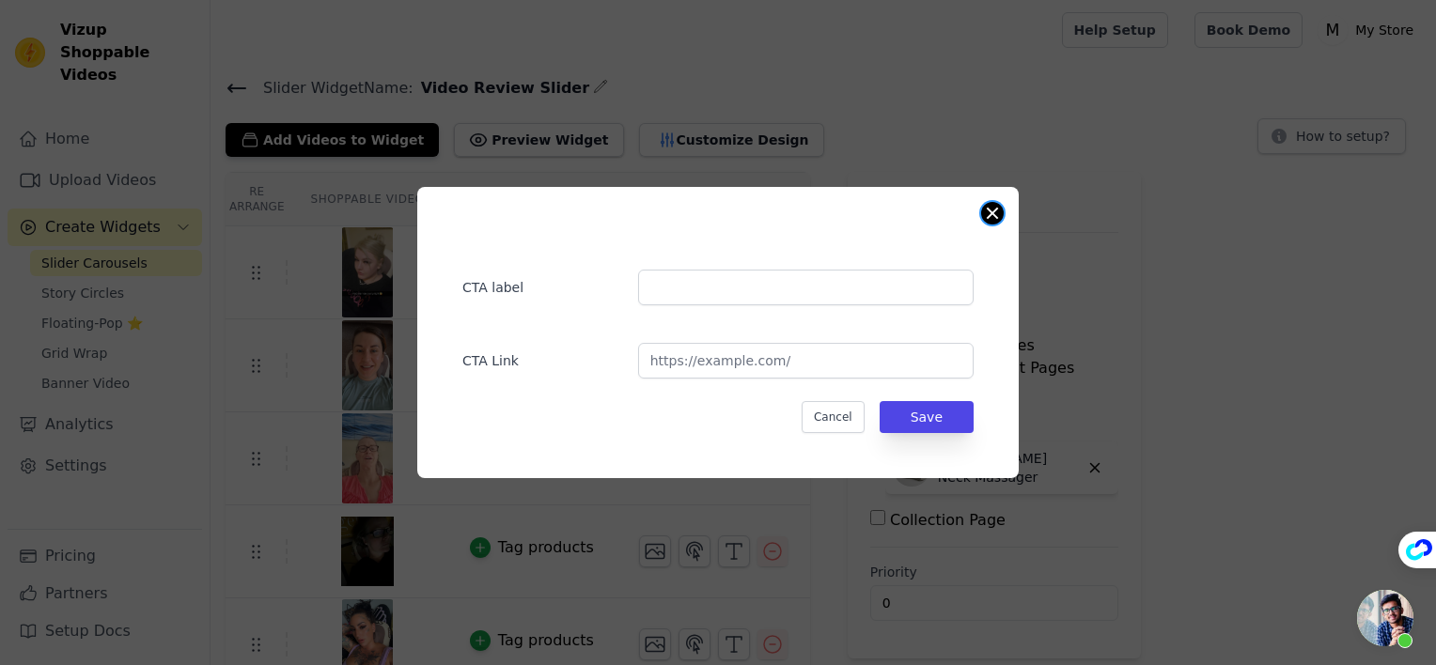
click at [998, 211] on button "Close modal" at bounding box center [992, 213] width 23 height 23
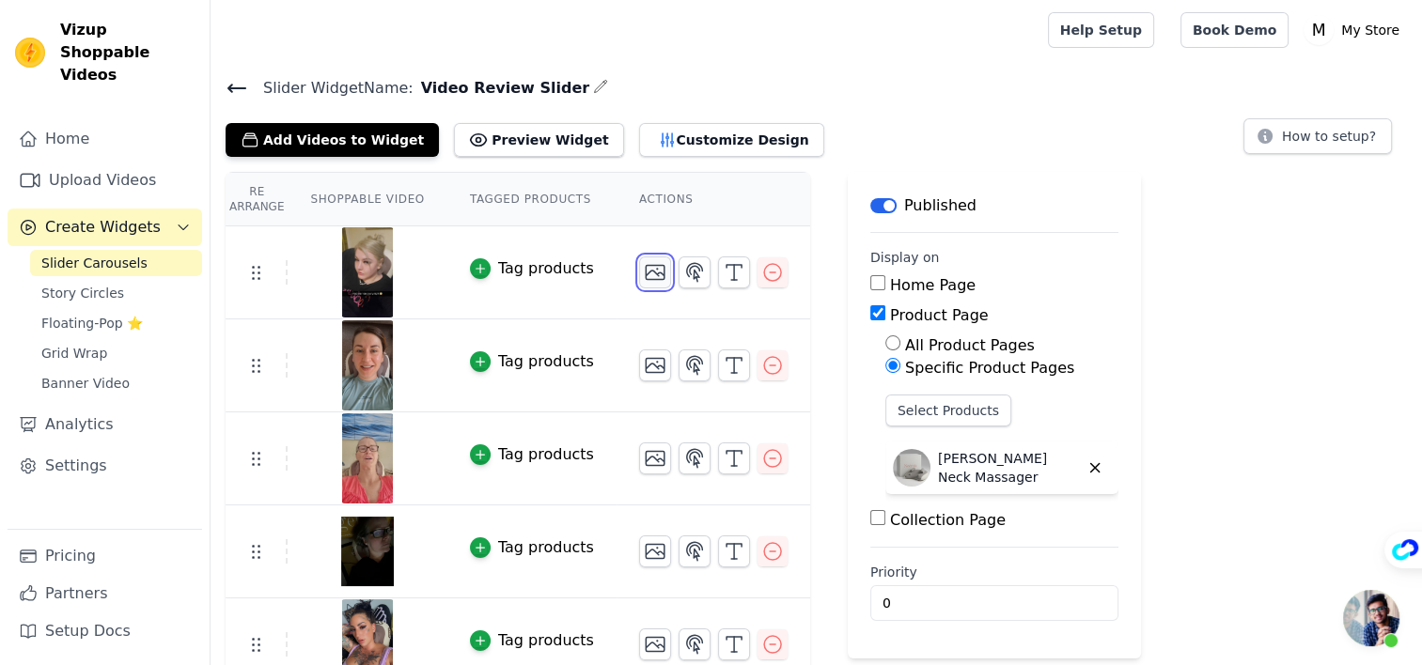
click at [644, 272] on icon "button" at bounding box center [655, 272] width 23 height 23
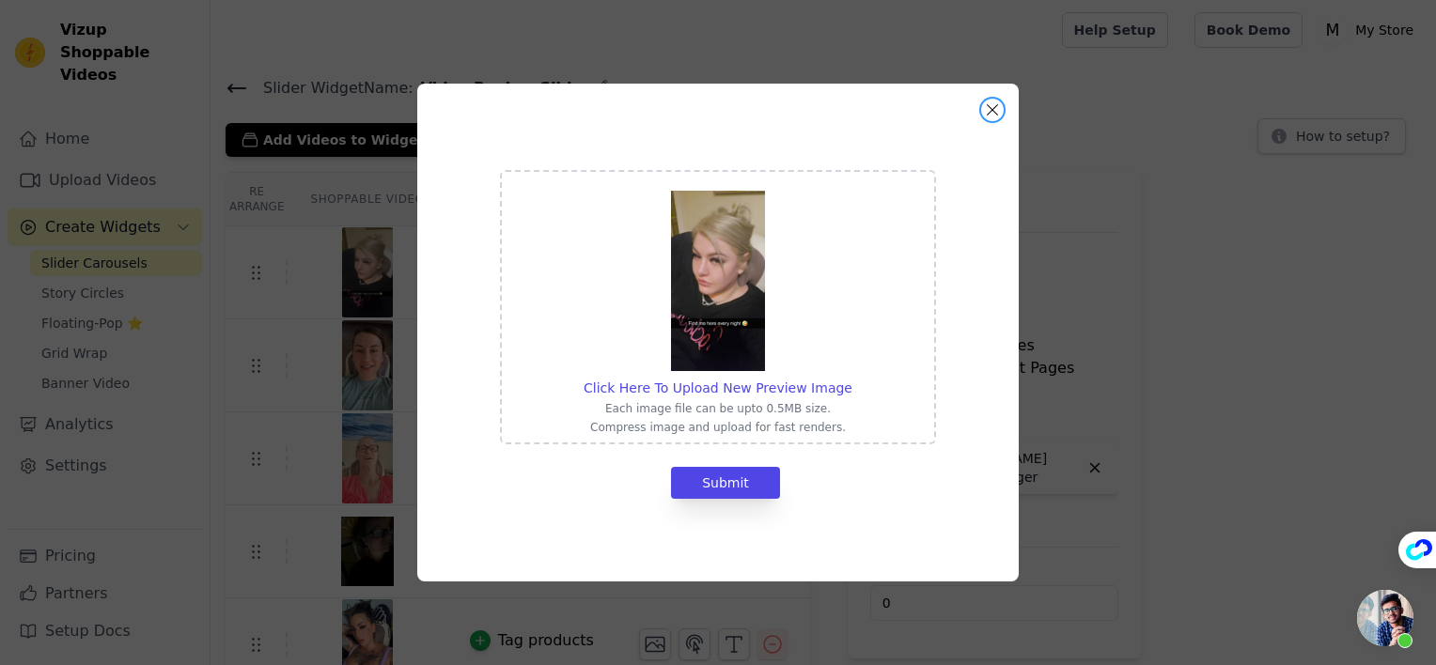
click at [985, 116] on button "Close modal" at bounding box center [992, 110] width 23 height 23
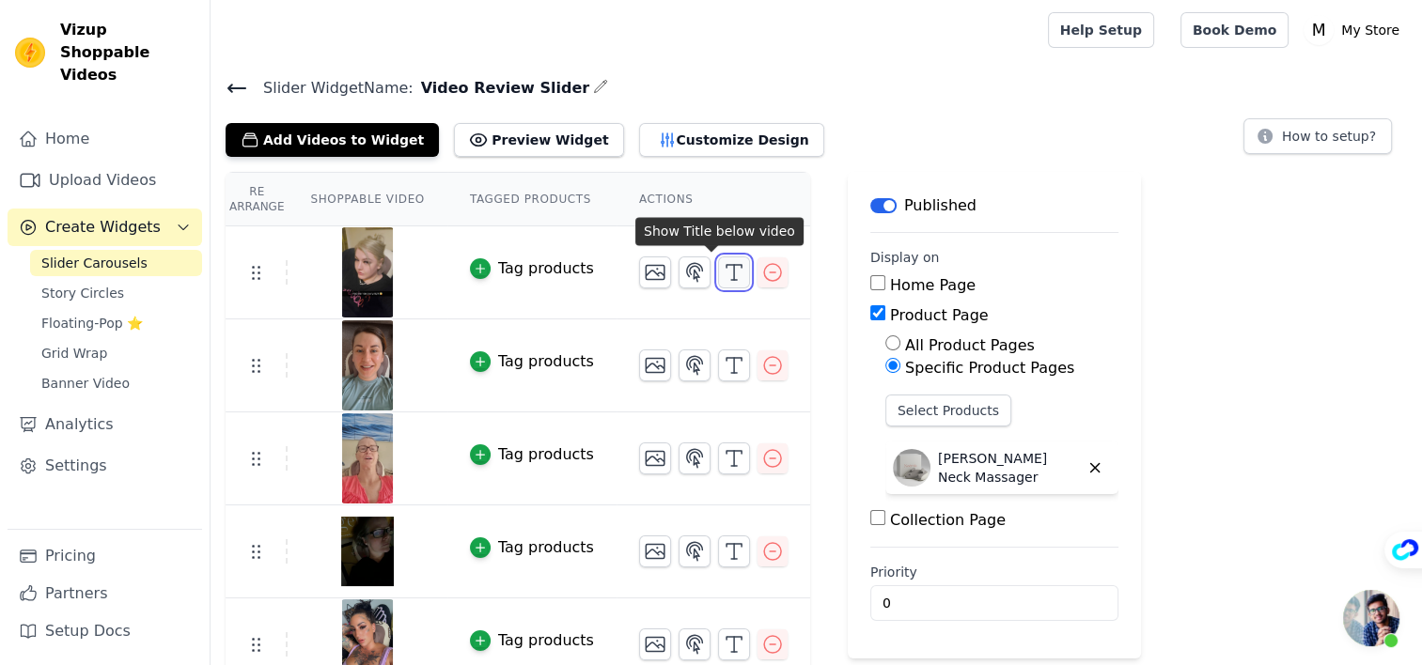
click at [723, 276] on icon "button" at bounding box center [734, 272] width 23 height 23
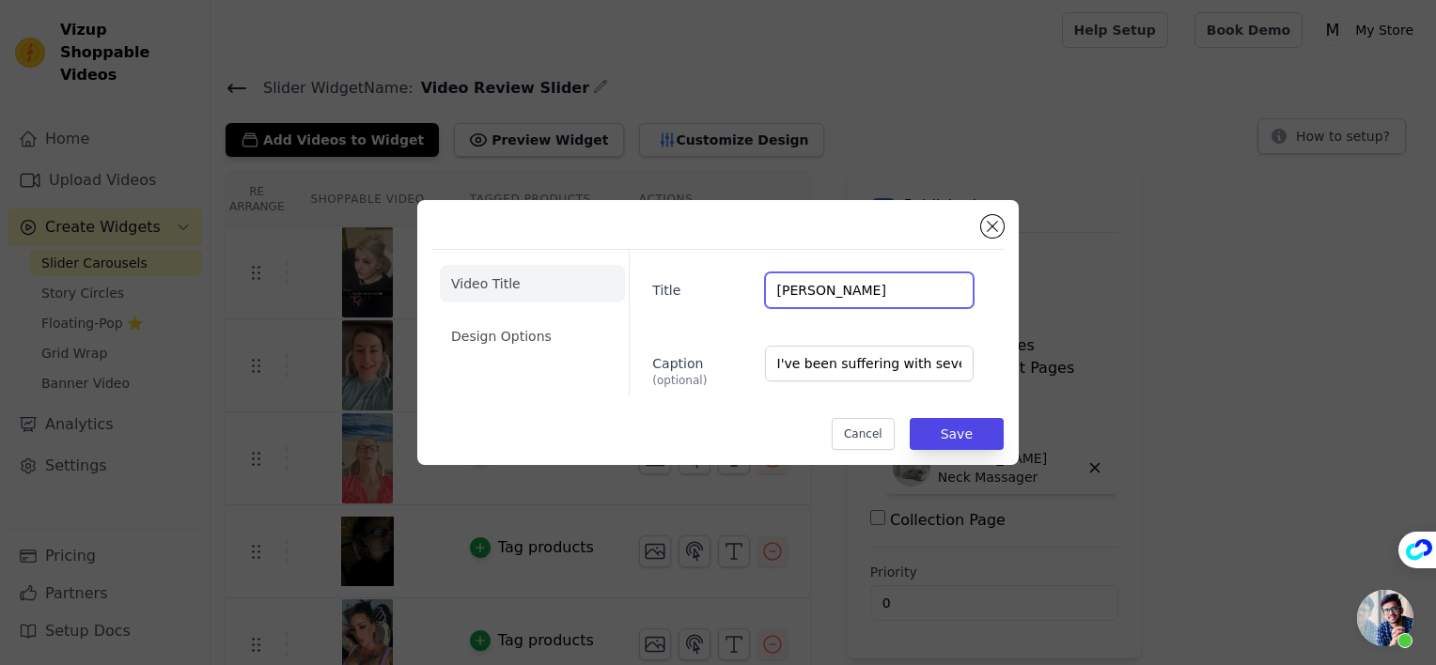
click at [913, 294] on input "Caitlin M." at bounding box center [869, 291] width 209 height 36
paste input "I've been suffering with severe neck pain lately, this has 100% solved it and I…"
paste input "⭐"
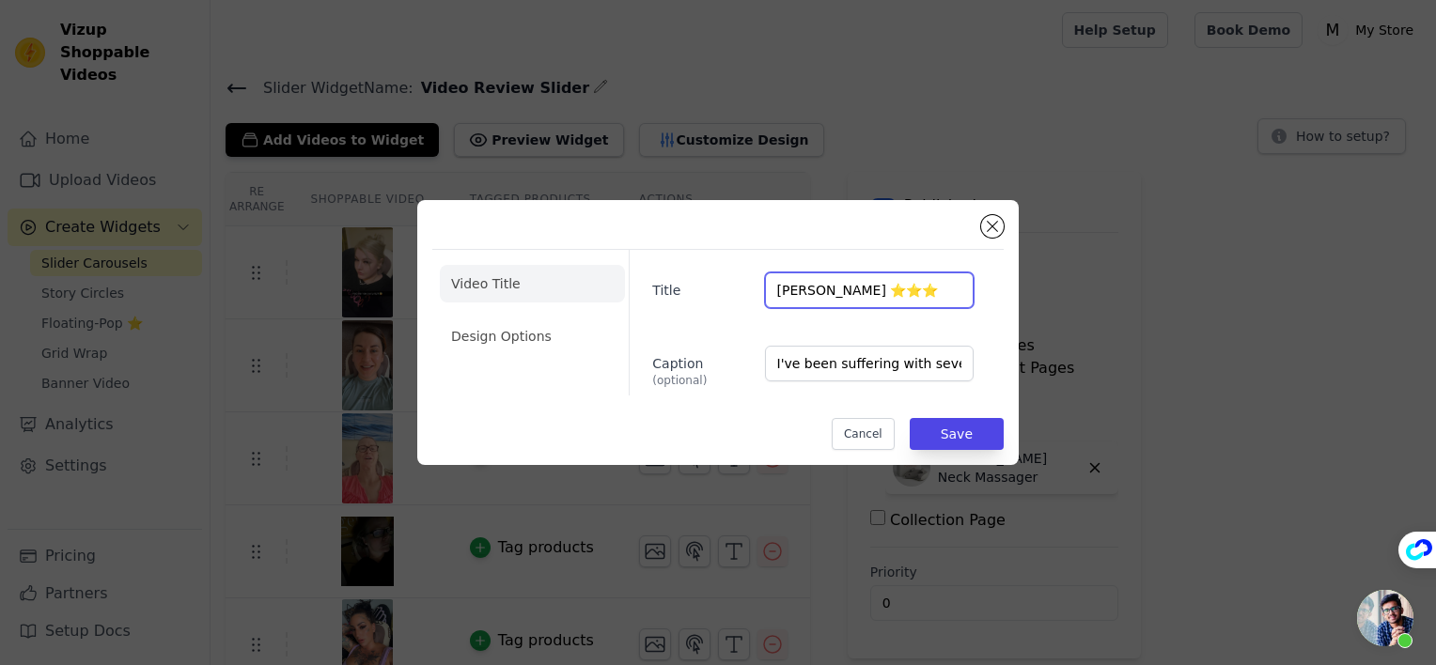
paste input "⭐"
type input "Caitlin M. ⭐⭐⭐⭐"
drag, startPoint x: 931, startPoint y: 285, endPoint x: 1088, endPoint y: 220, distance: 169.8
click at [1088, 220] on div "Video Title Design Options Title Caitlin M. ⭐⭐⭐⭐ Caption (optional) I've been s…" at bounding box center [718, 332] width 1376 height 325
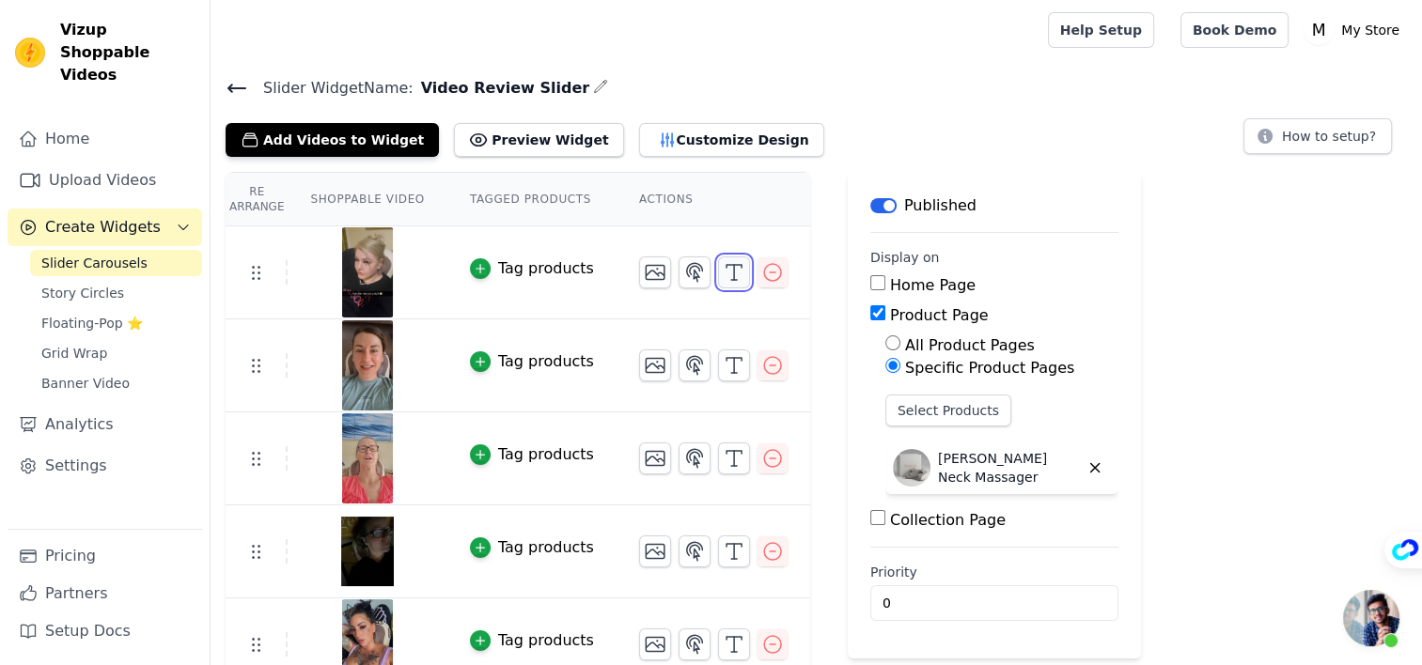
click at [723, 271] on icon "button" at bounding box center [734, 272] width 23 height 23
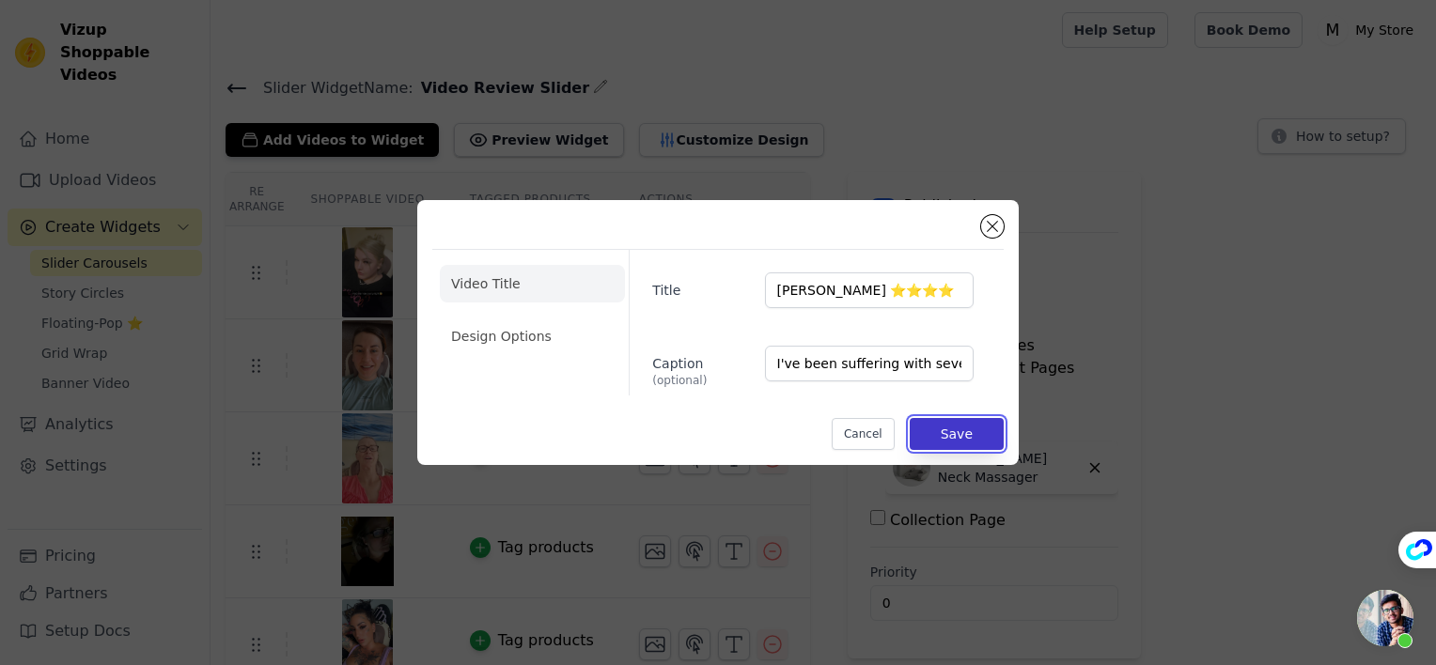
drag, startPoint x: 967, startPoint y: 439, endPoint x: 945, endPoint y: 440, distance: 22.6
click at [945, 440] on button "Save" at bounding box center [957, 434] width 94 height 32
click at [947, 440] on button "Save" at bounding box center [957, 434] width 94 height 32
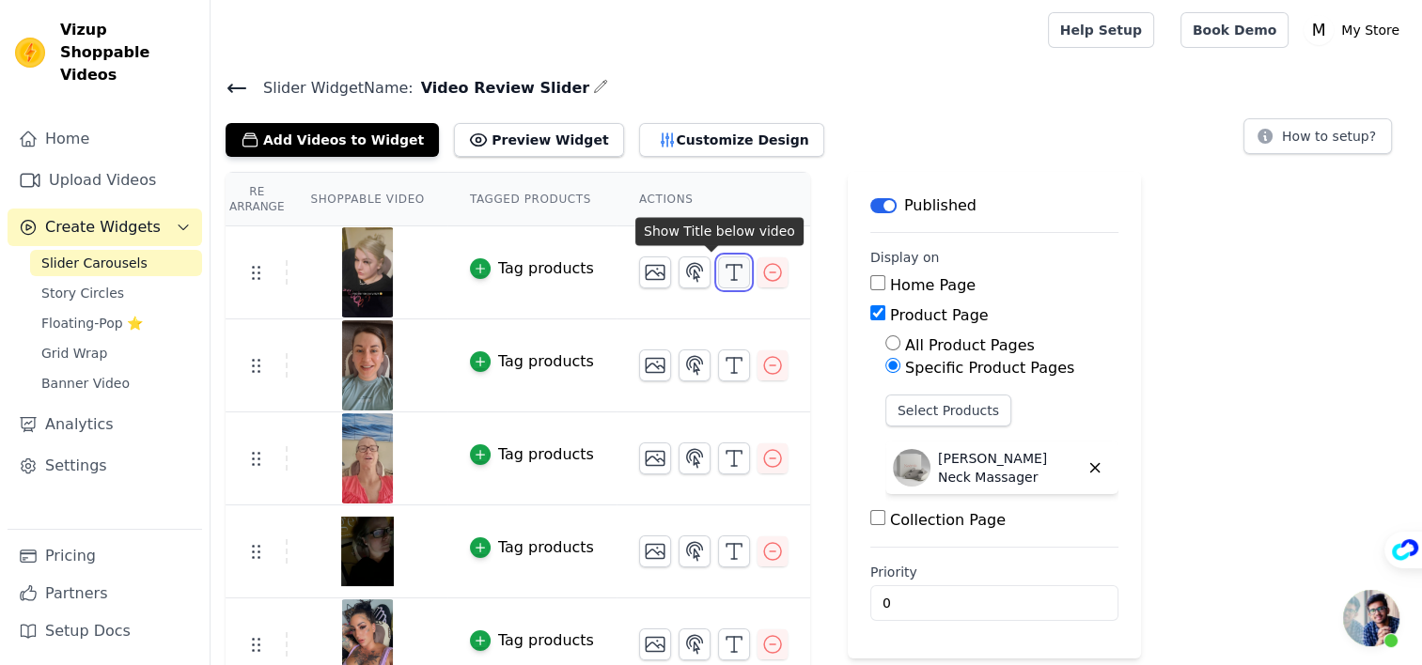
click at [723, 270] on icon "button" at bounding box center [734, 272] width 23 height 23
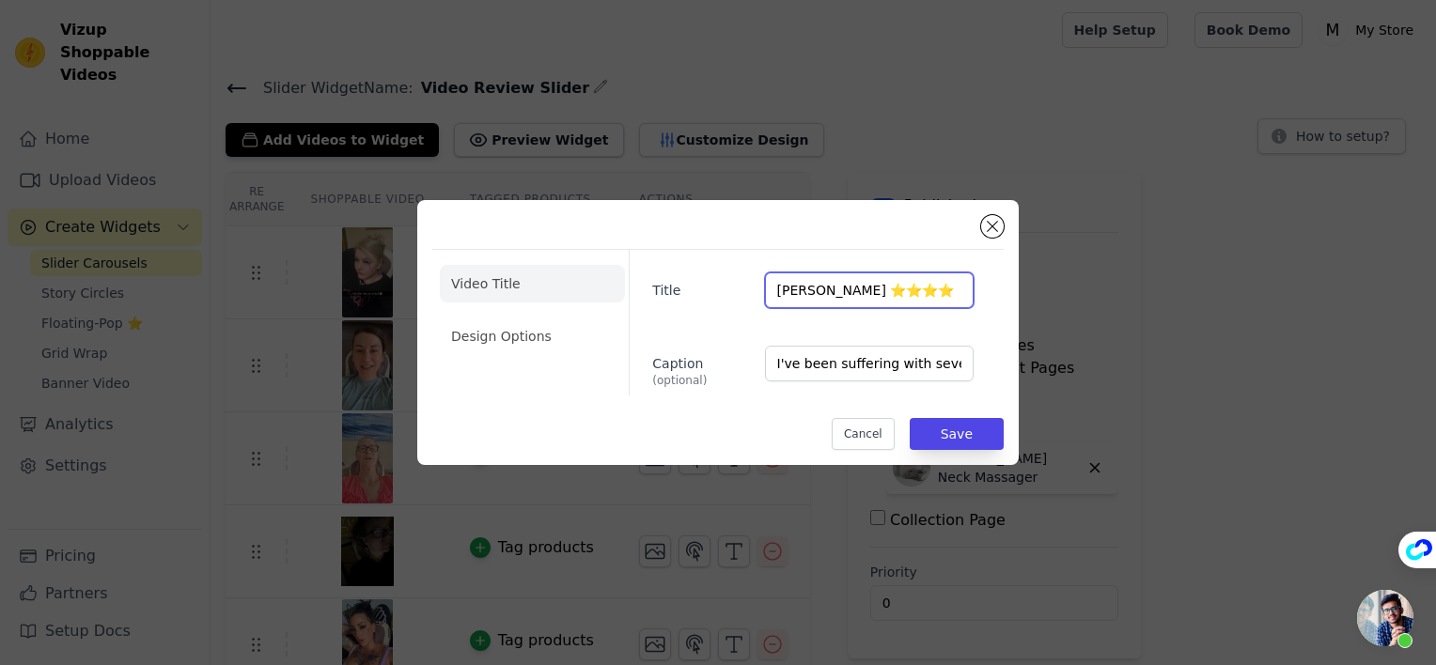
click at [929, 298] on input "Caitlin M. ⭐⭐⭐⭐" at bounding box center [869, 291] width 209 height 36
type input "Caitlin M."
click at [1000, 282] on div "Video Title Design Options Title Caitlin M. Caption (optional) I've been suffer…" at bounding box center [717, 322] width 571 height 147
click at [965, 436] on button "Save" at bounding box center [957, 434] width 94 height 32
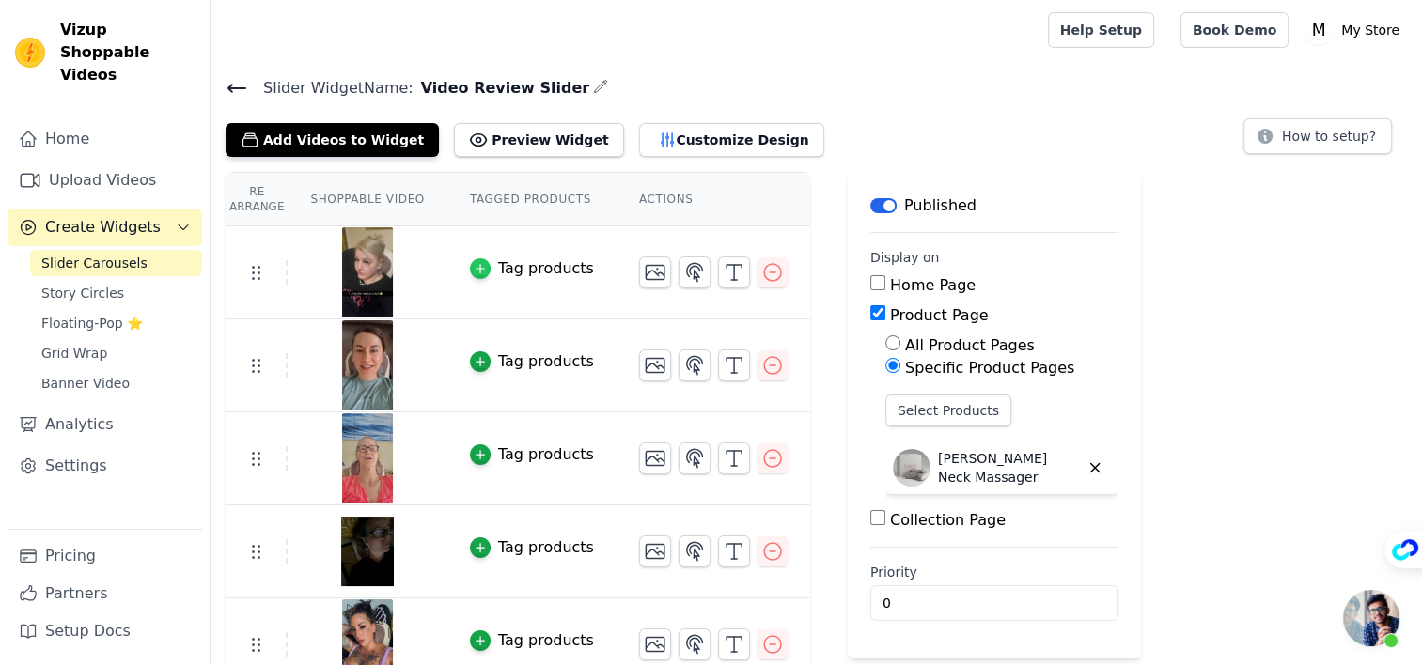
click at [474, 266] on icon "button" at bounding box center [480, 268] width 13 height 13
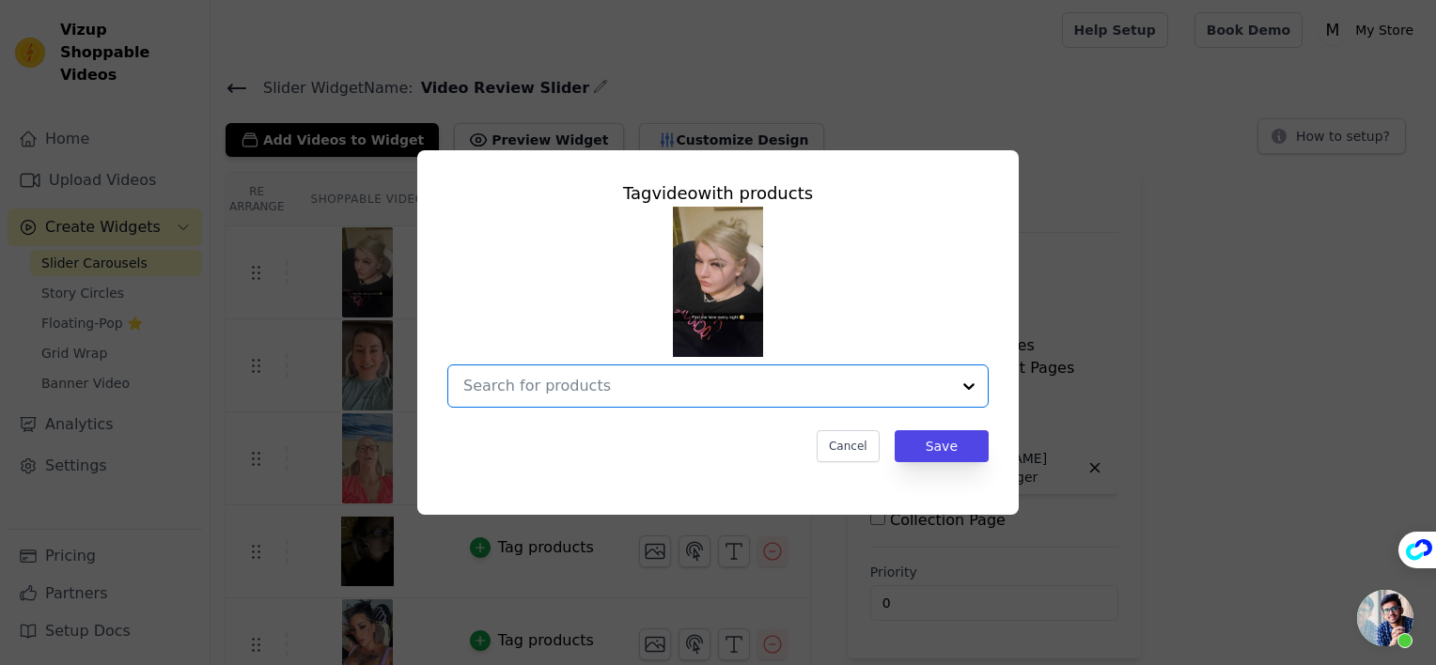
click at [913, 390] on input "text" at bounding box center [706, 386] width 487 height 23
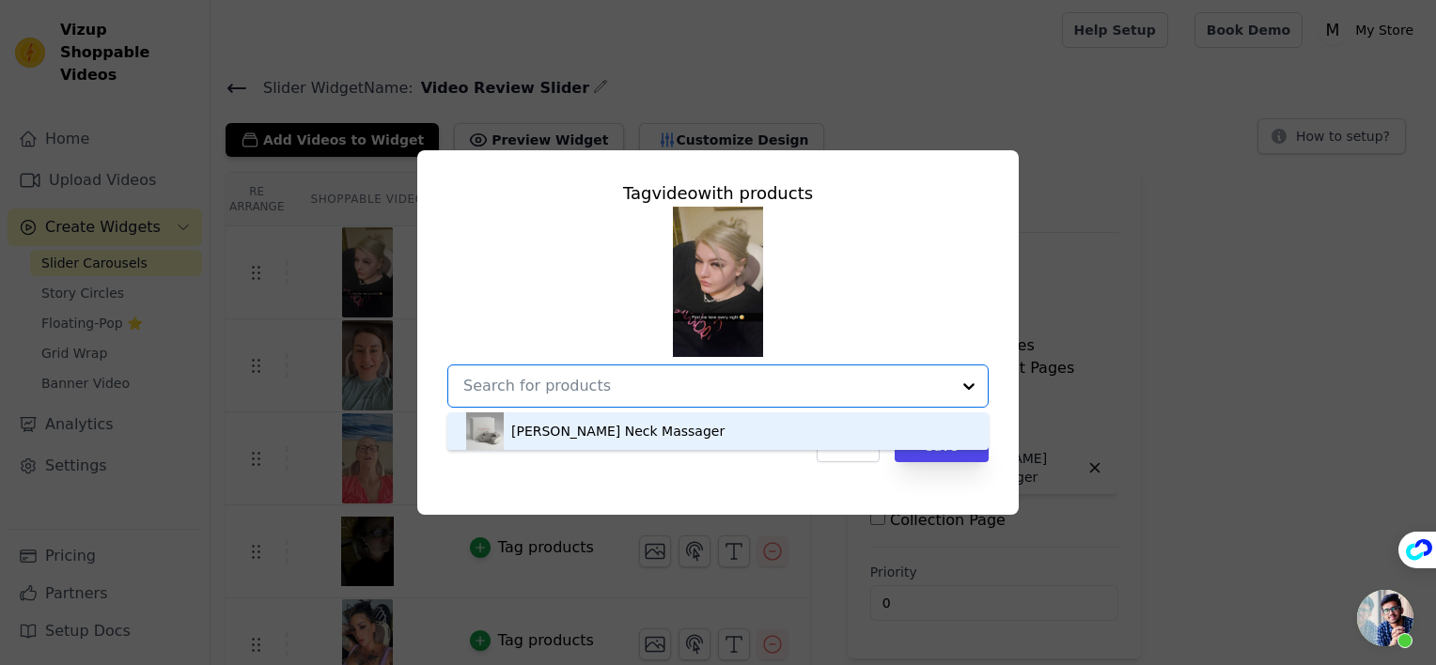
click at [1243, 297] on div "Tag video with products Noémia Neck Massager Option undefined, selected. You ar…" at bounding box center [718, 332] width 1376 height 425
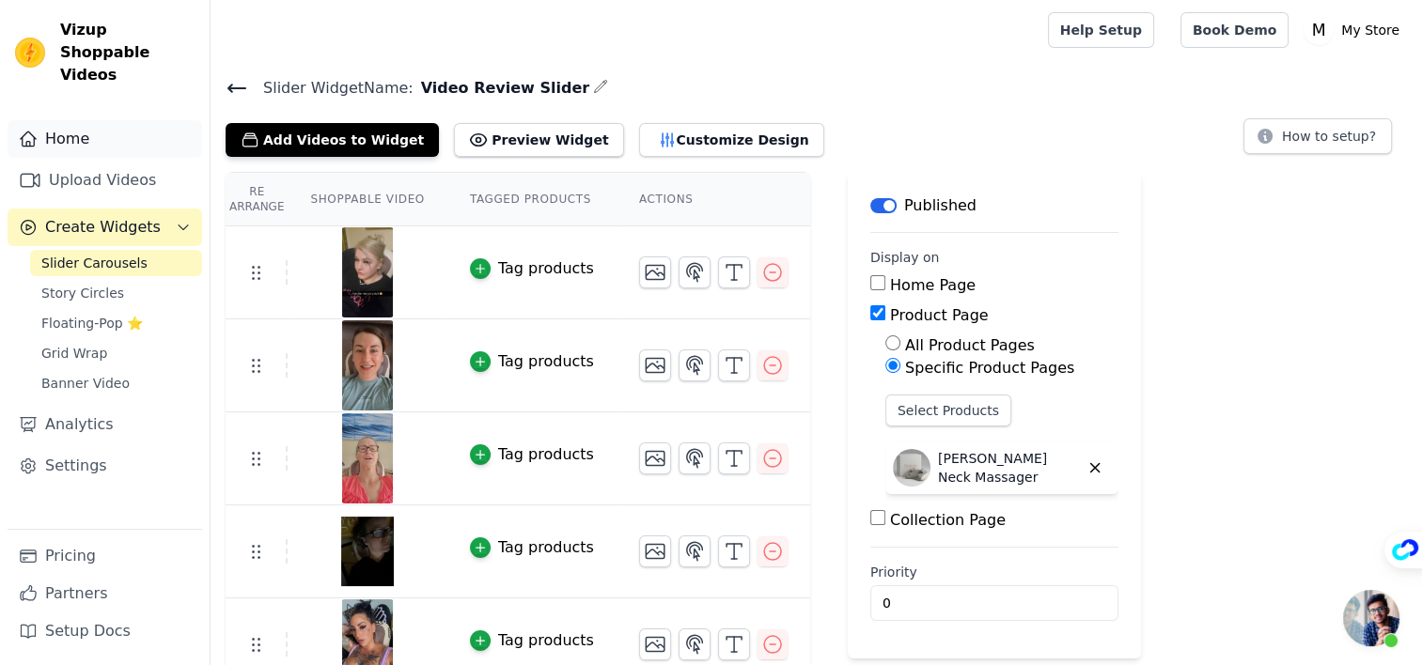
click at [47, 120] on link "Home" at bounding box center [105, 139] width 195 height 38
